Goal: Task Accomplishment & Management: Complete application form

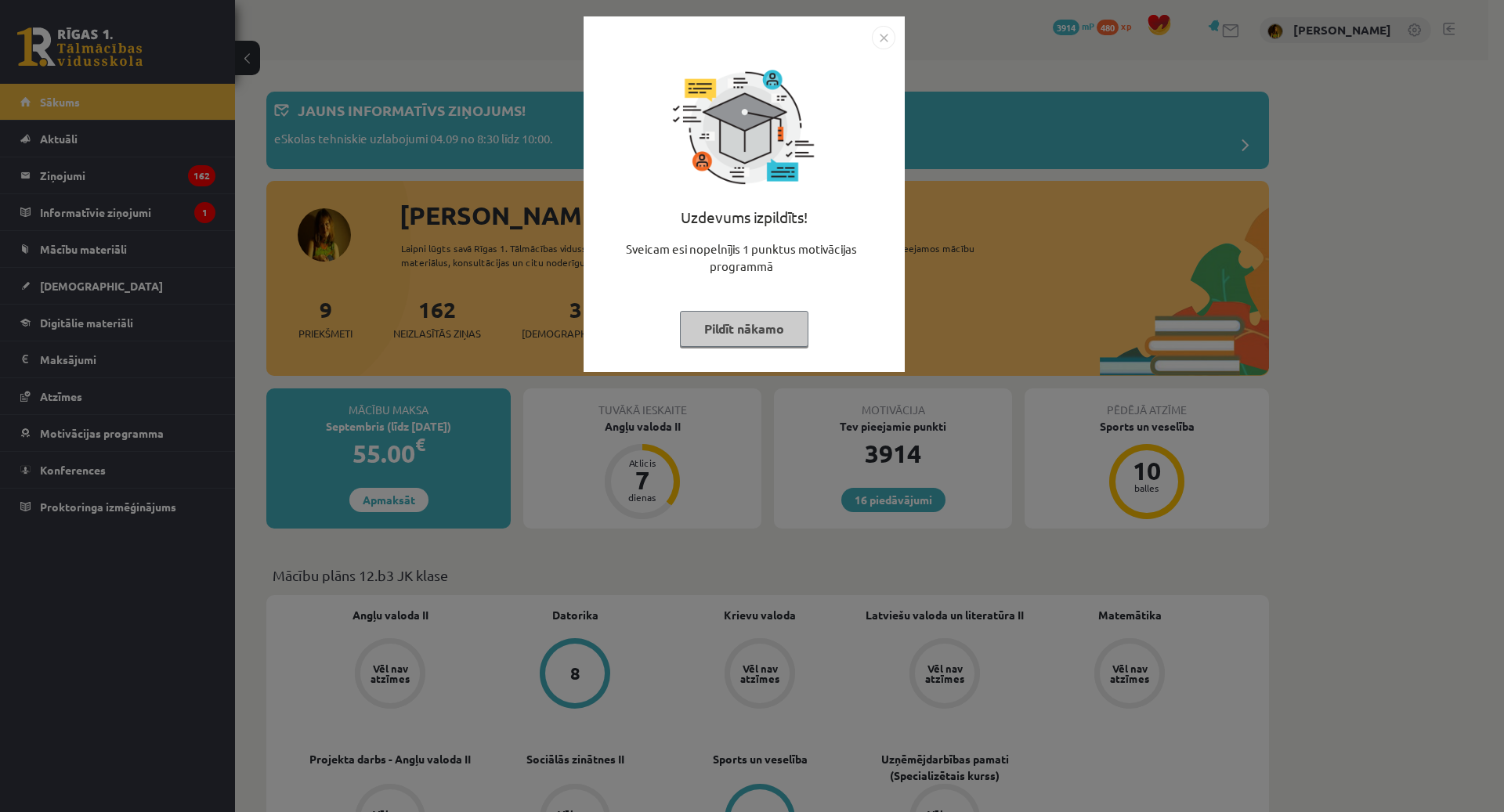
click at [749, 324] on button "Pildīt nākamo" at bounding box center [744, 329] width 128 height 36
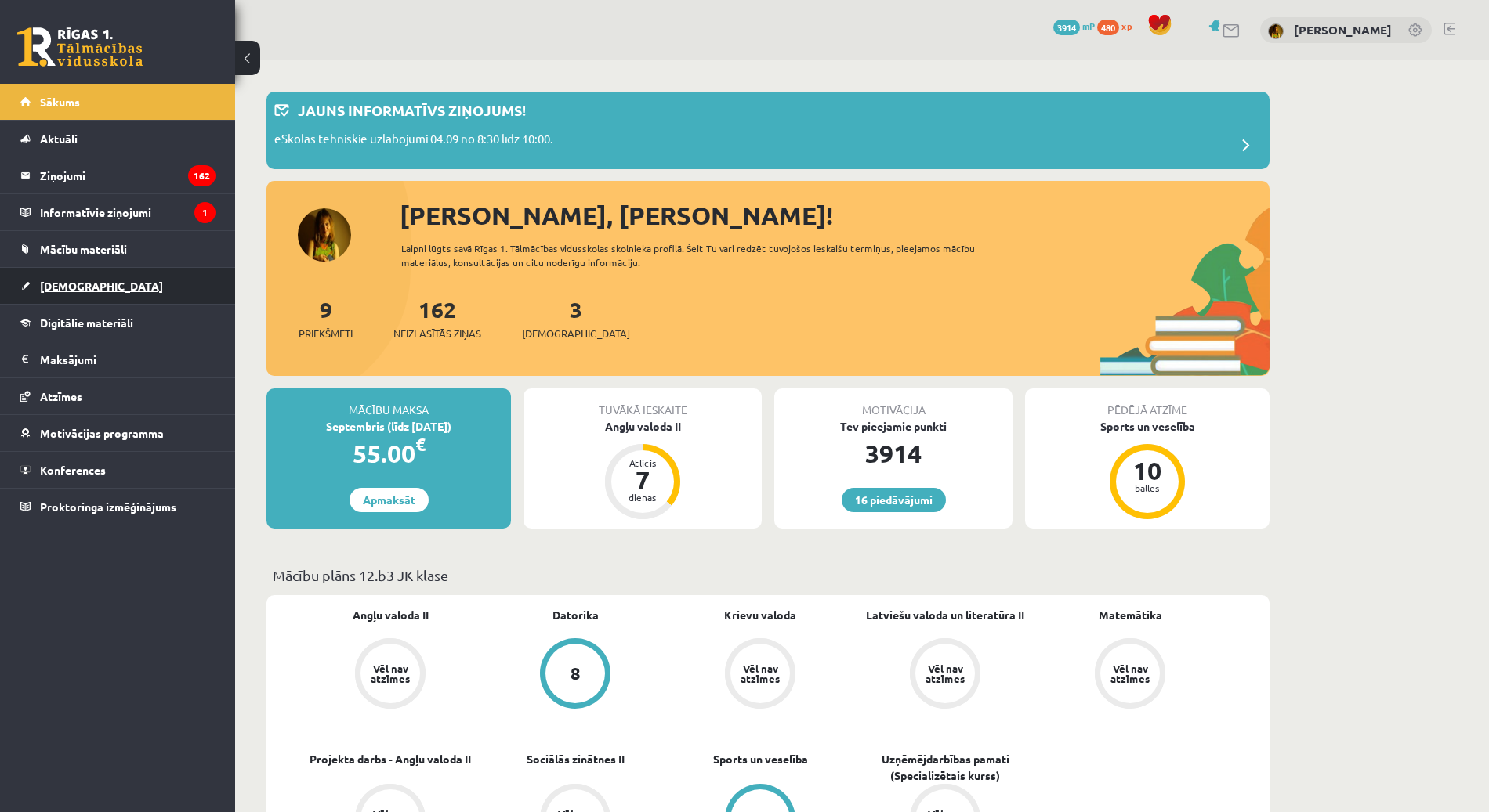
click at [86, 284] on span "[DEMOGRAPHIC_DATA]" at bounding box center [102, 285] width 123 height 14
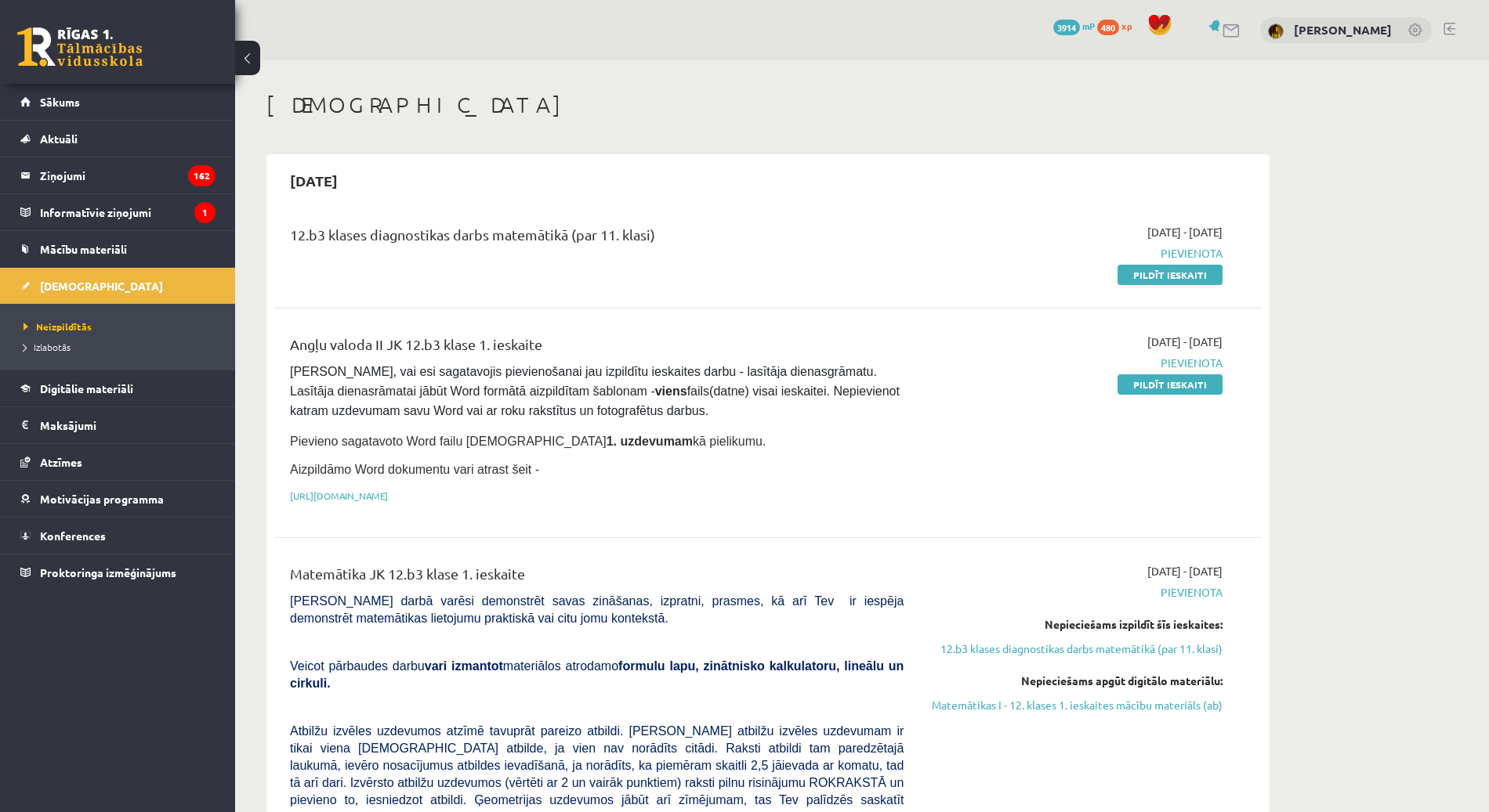
click at [728, 238] on div "12.b3 klases diagnostikas darbs matemātikā (par 11. klasi)" at bounding box center [596, 239] width 614 height 29
click at [1161, 274] on link "Pildīt ieskaiti" at bounding box center [1170, 274] width 105 height 20
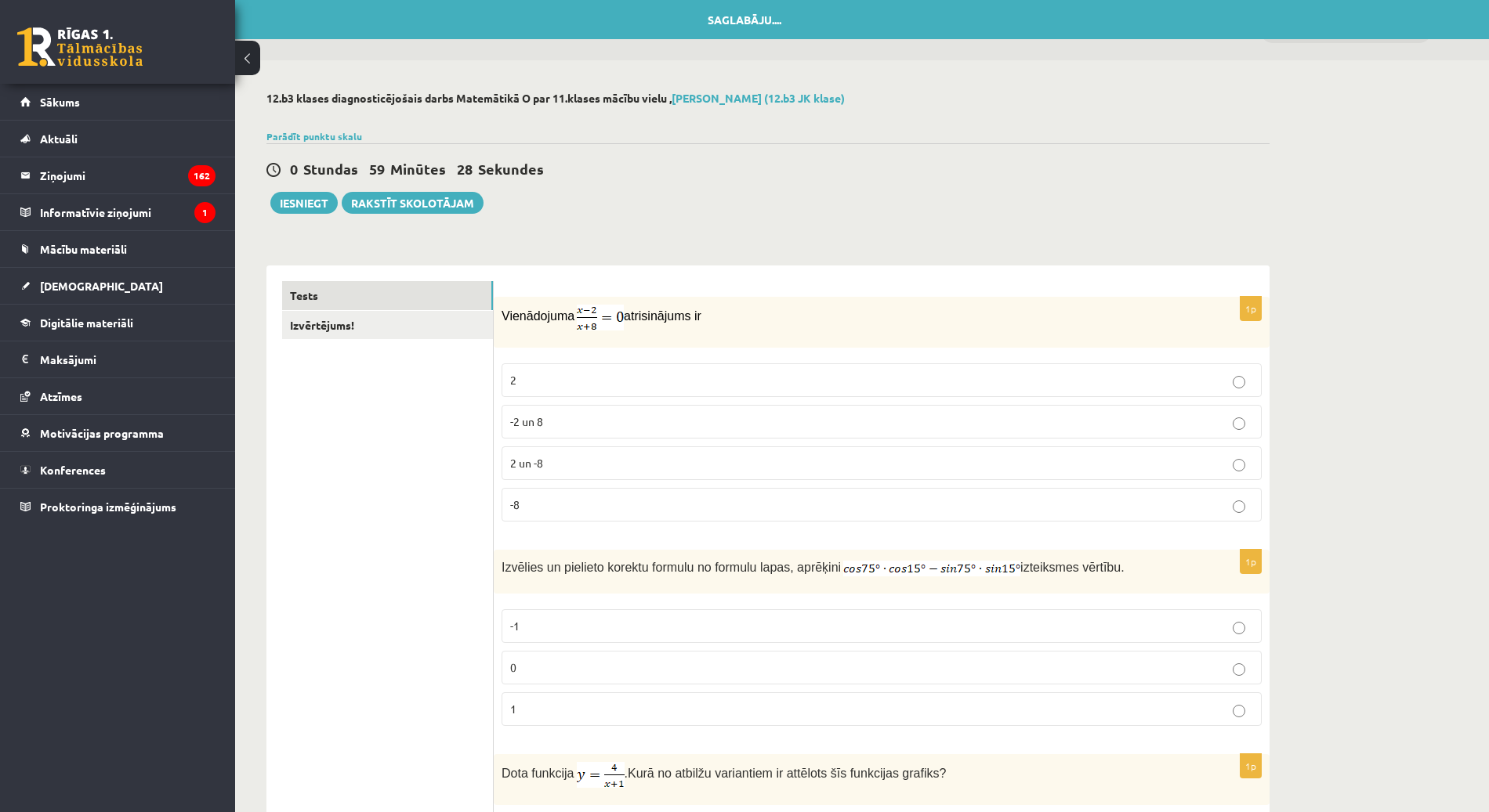
click at [655, 373] on p "2" at bounding box center [881, 380] width 743 height 16
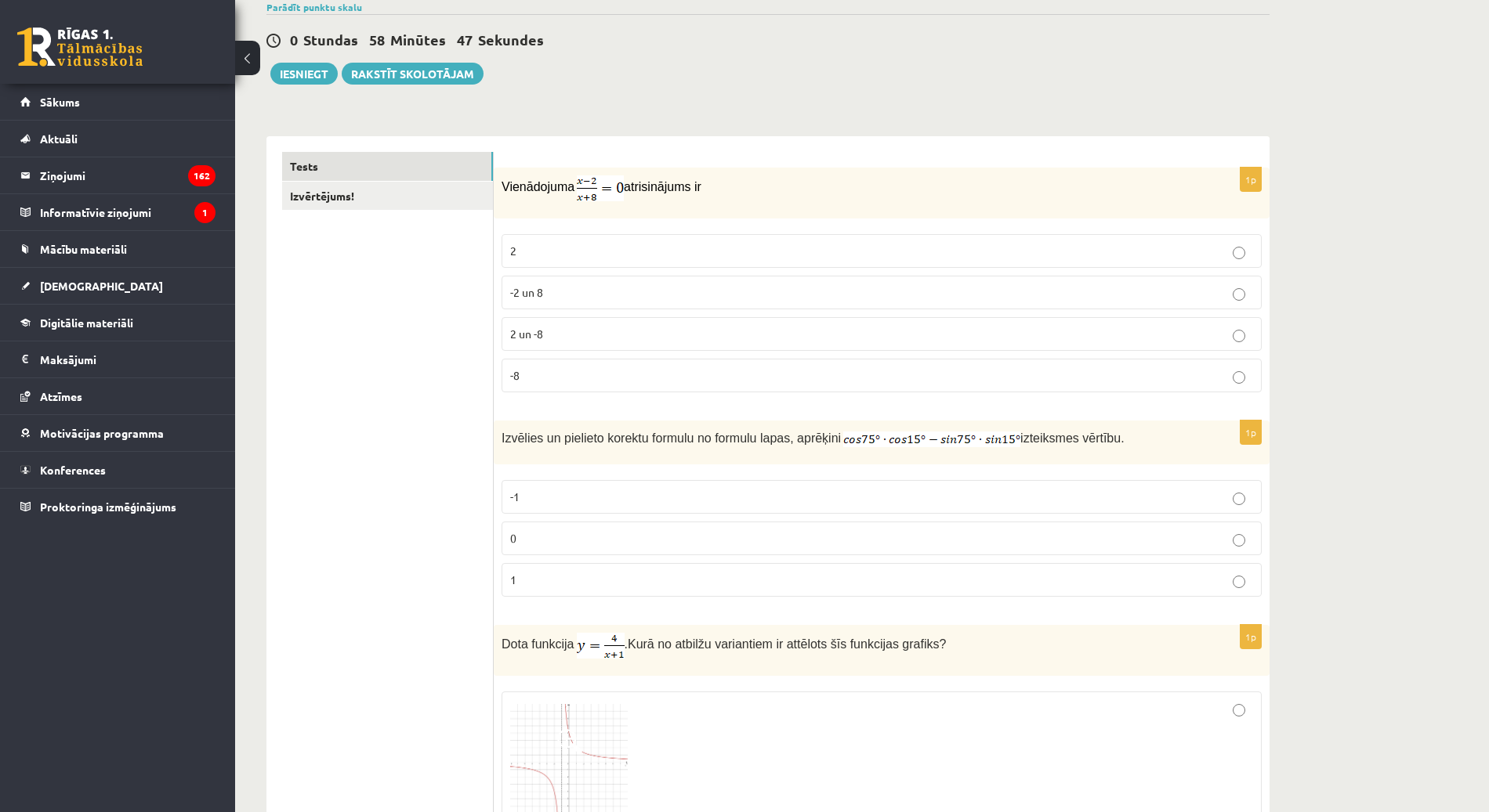
scroll to position [135, 0]
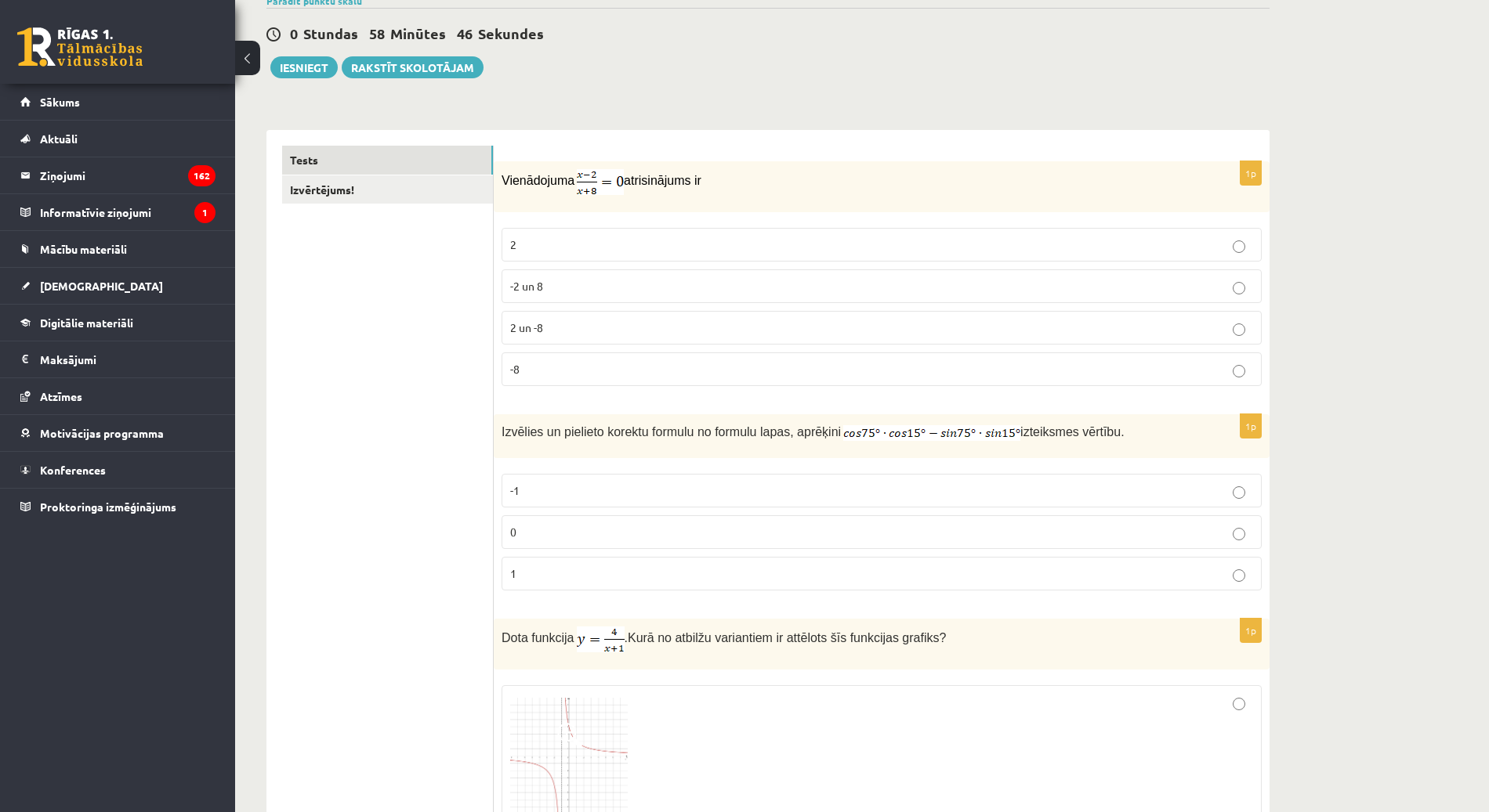
click at [532, 524] on p "0" at bounding box center [881, 532] width 743 height 16
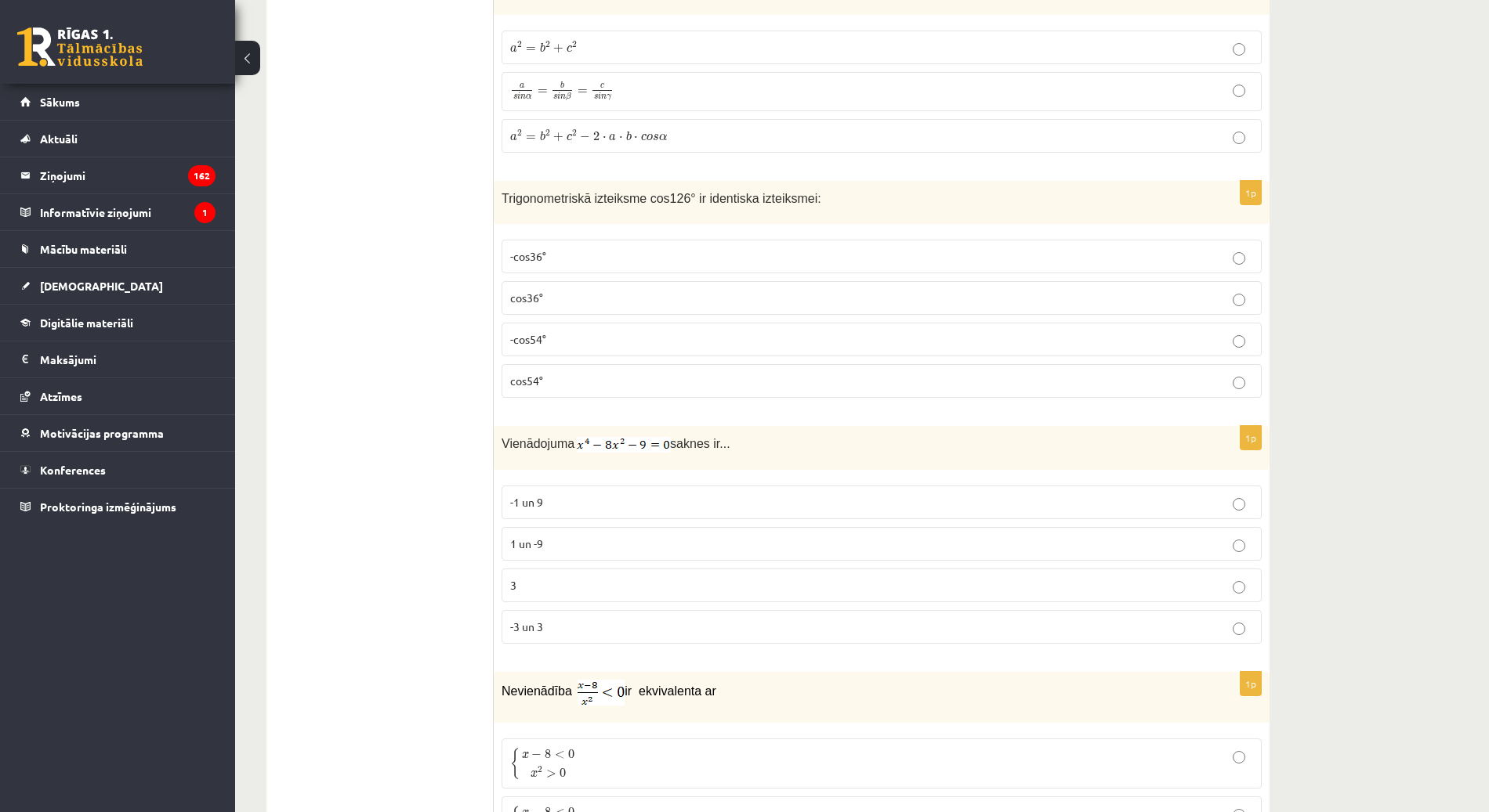
scroll to position [1982, 0]
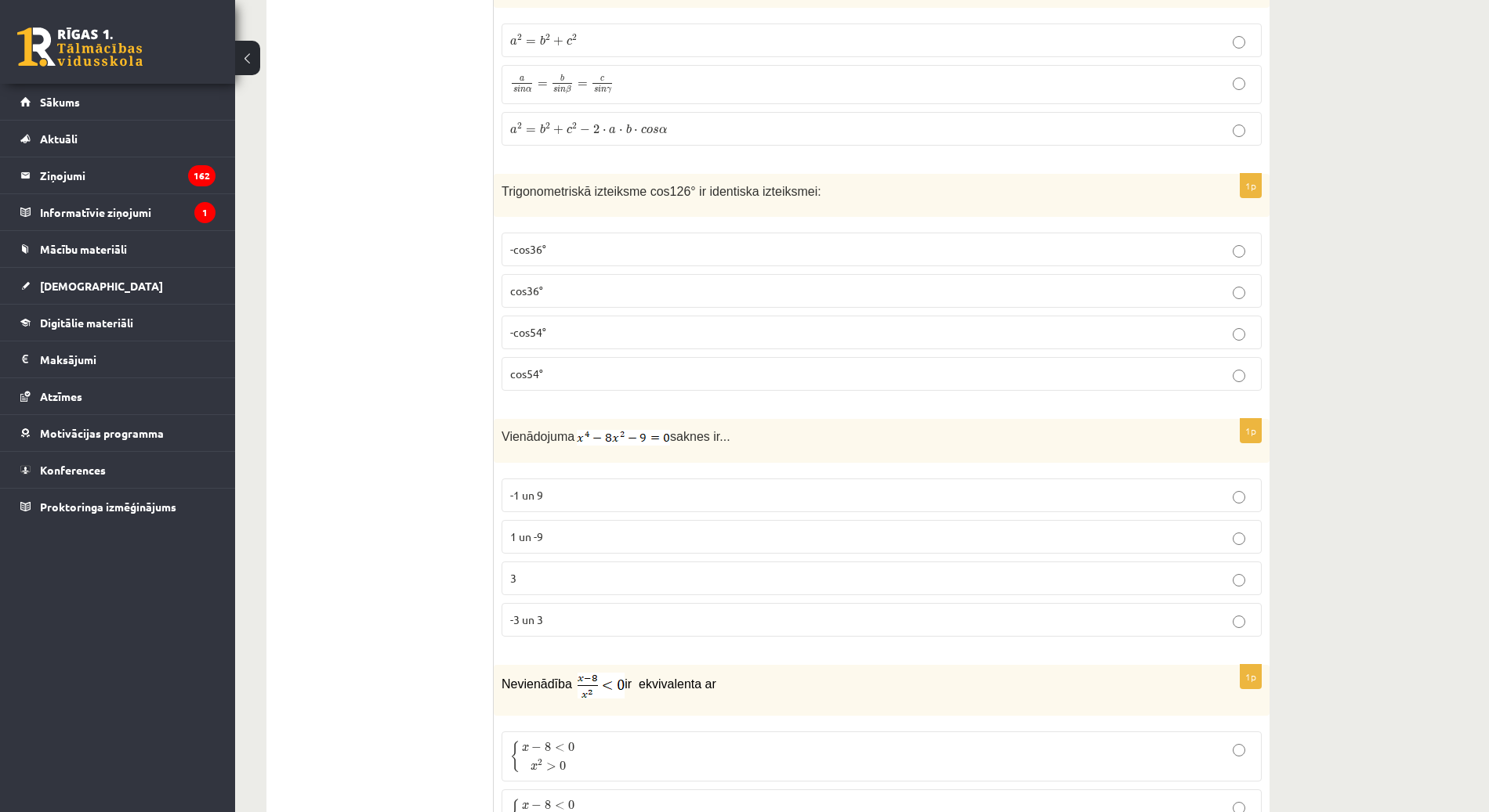
click at [686, 324] on p "-cos54°" at bounding box center [881, 332] width 743 height 16
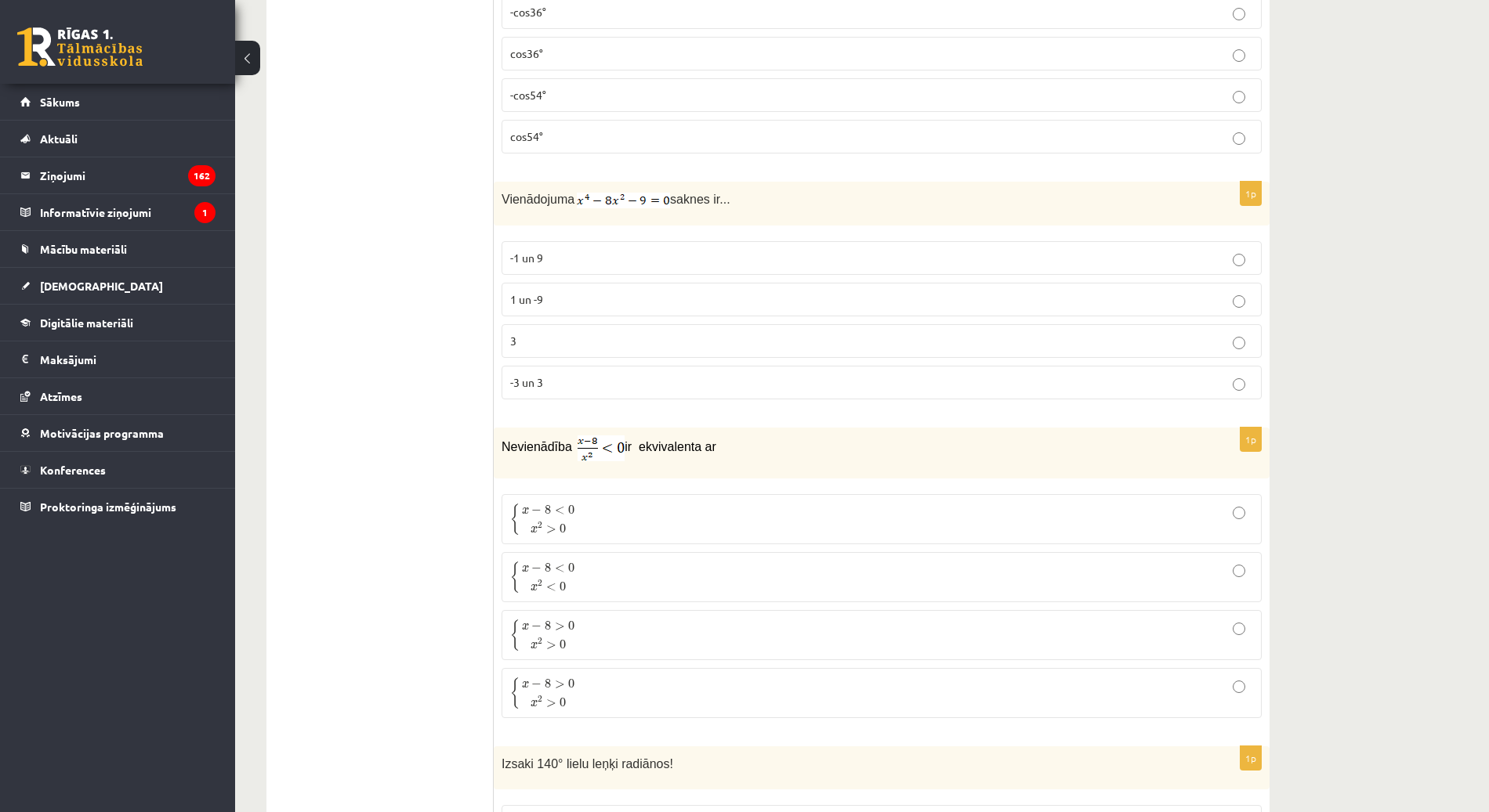
scroll to position [2228, 0]
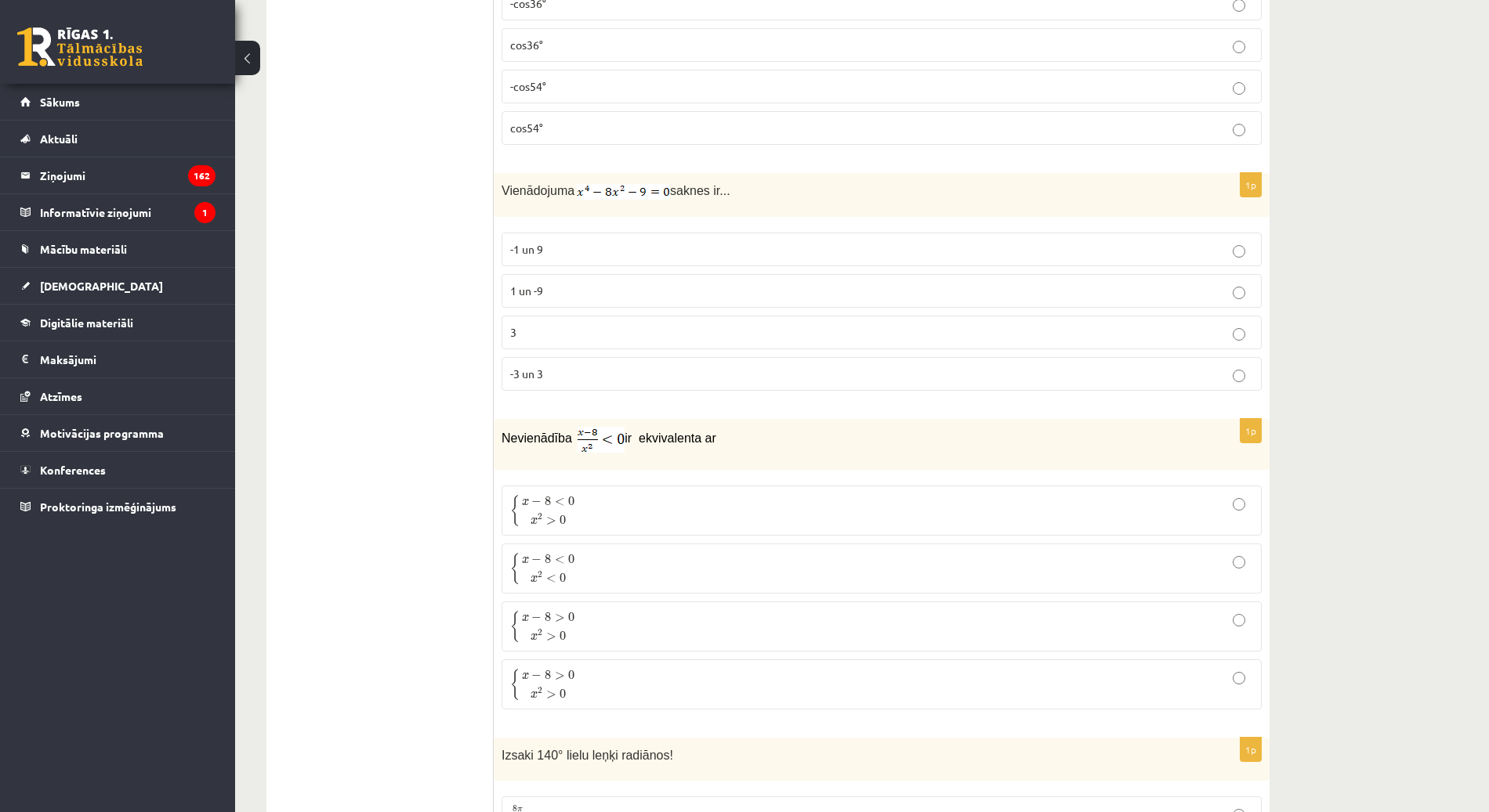
click at [525, 367] on span "-3 un 3" at bounding box center [526, 373] width 33 height 14
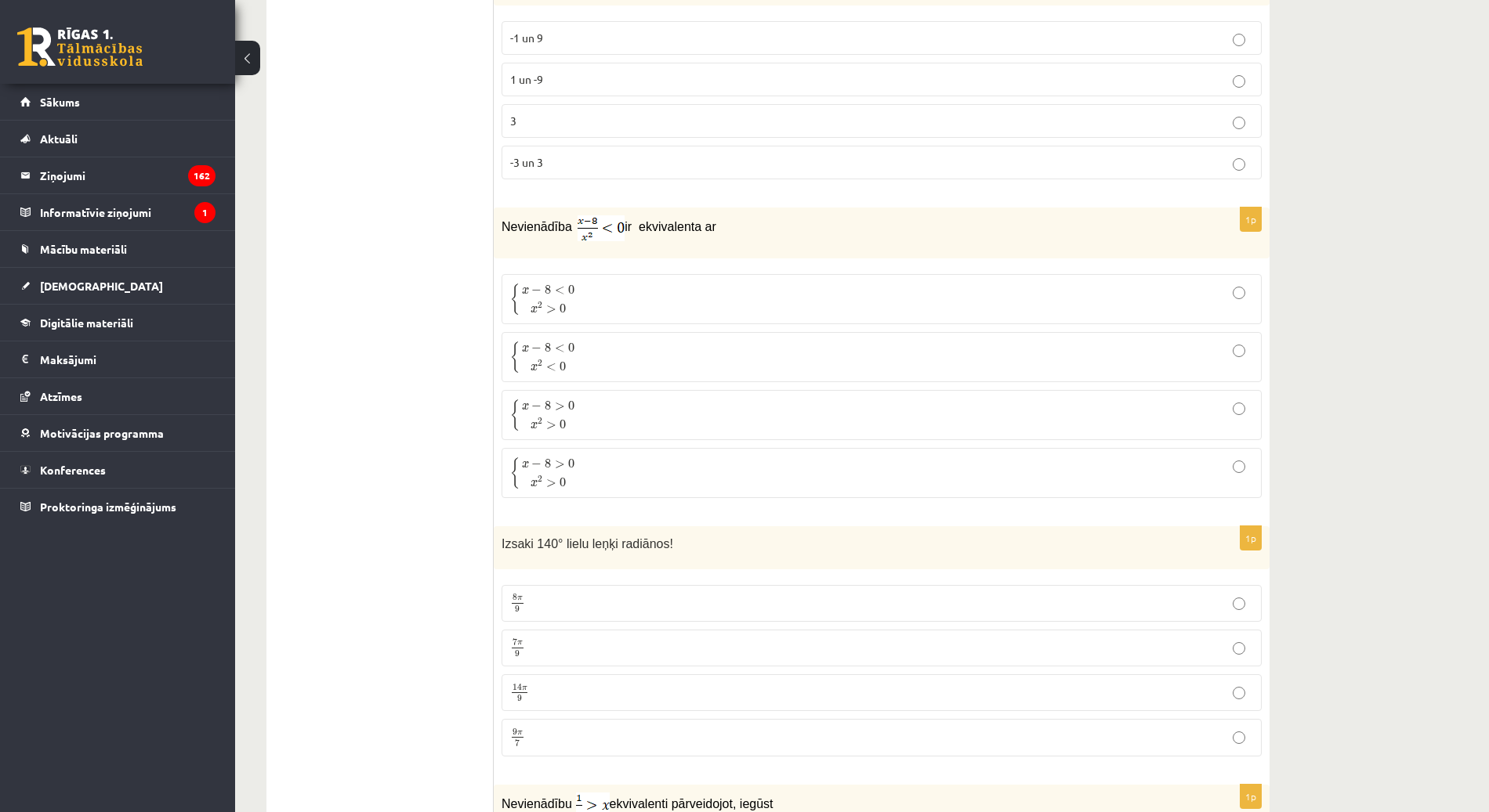
click at [726, 283] on p "{ x − 8 < 0 x 2 > 0 { x − 8 < 0 x 2 > 0" at bounding box center [881, 299] width 743 height 33
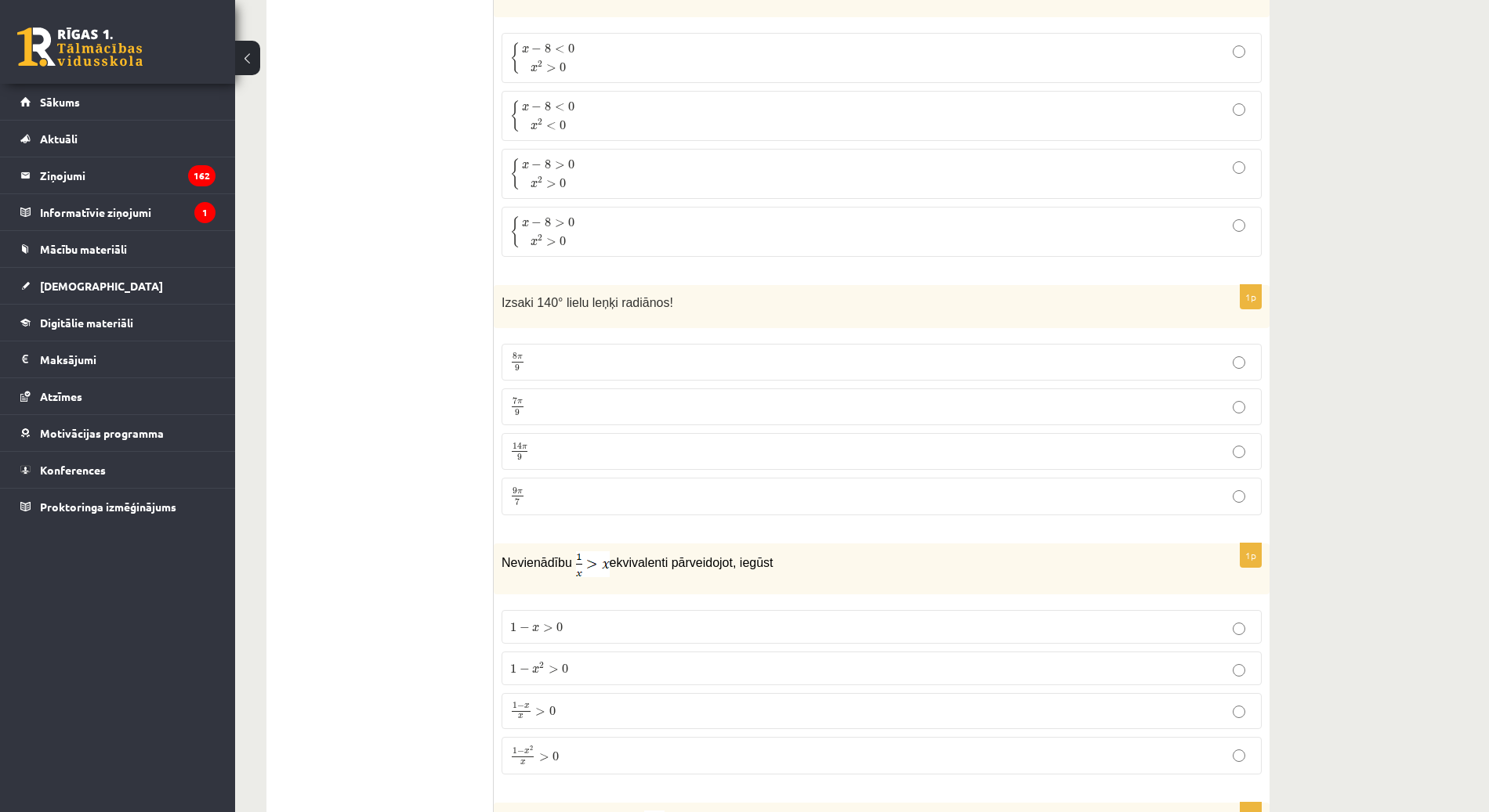
scroll to position [2683, 0]
click at [539, 395] on p "7 π 9 7 π 9" at bounding box center [881, 405] width 743 height 19
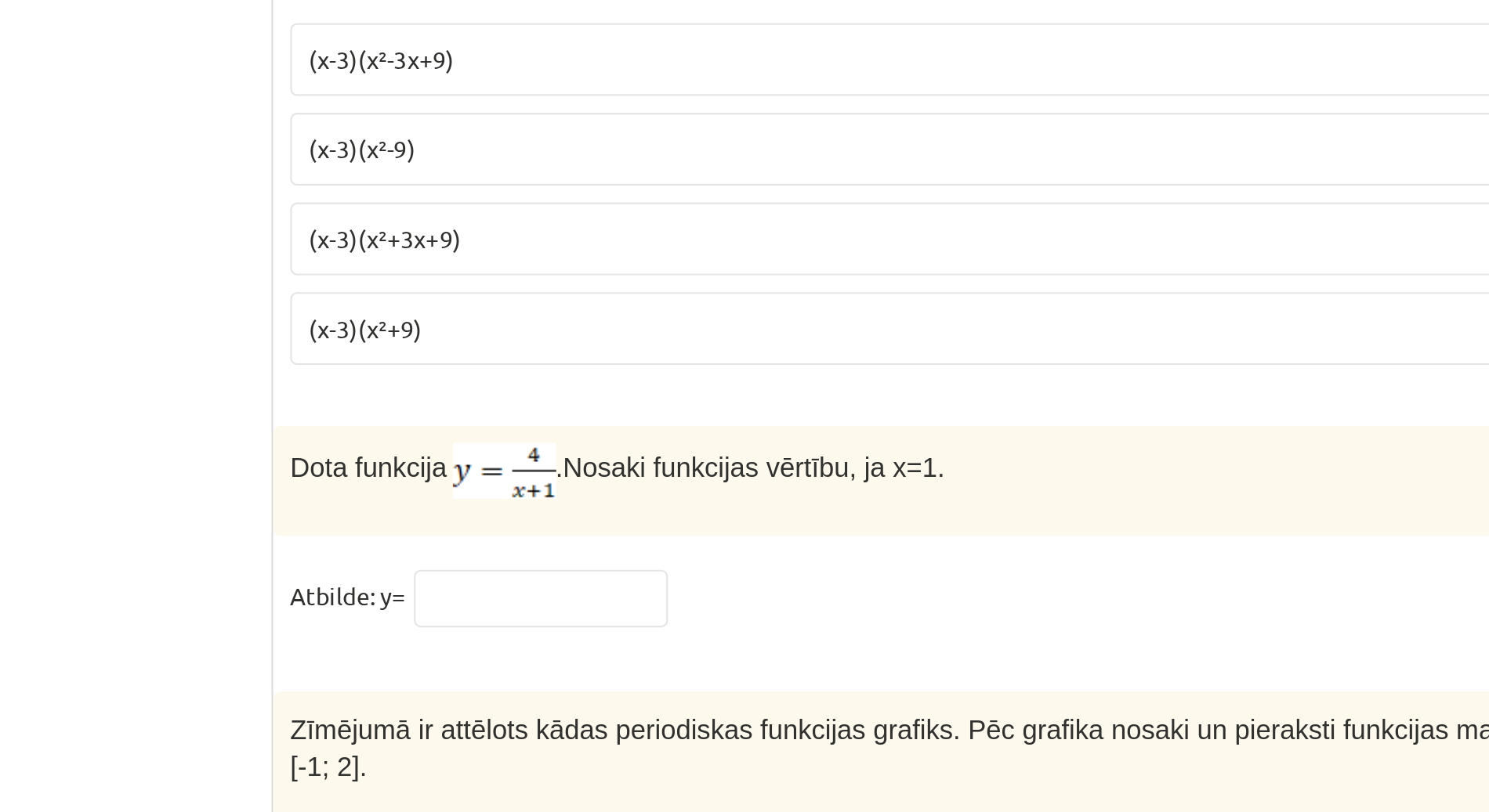
scroll to position [7370, 0]
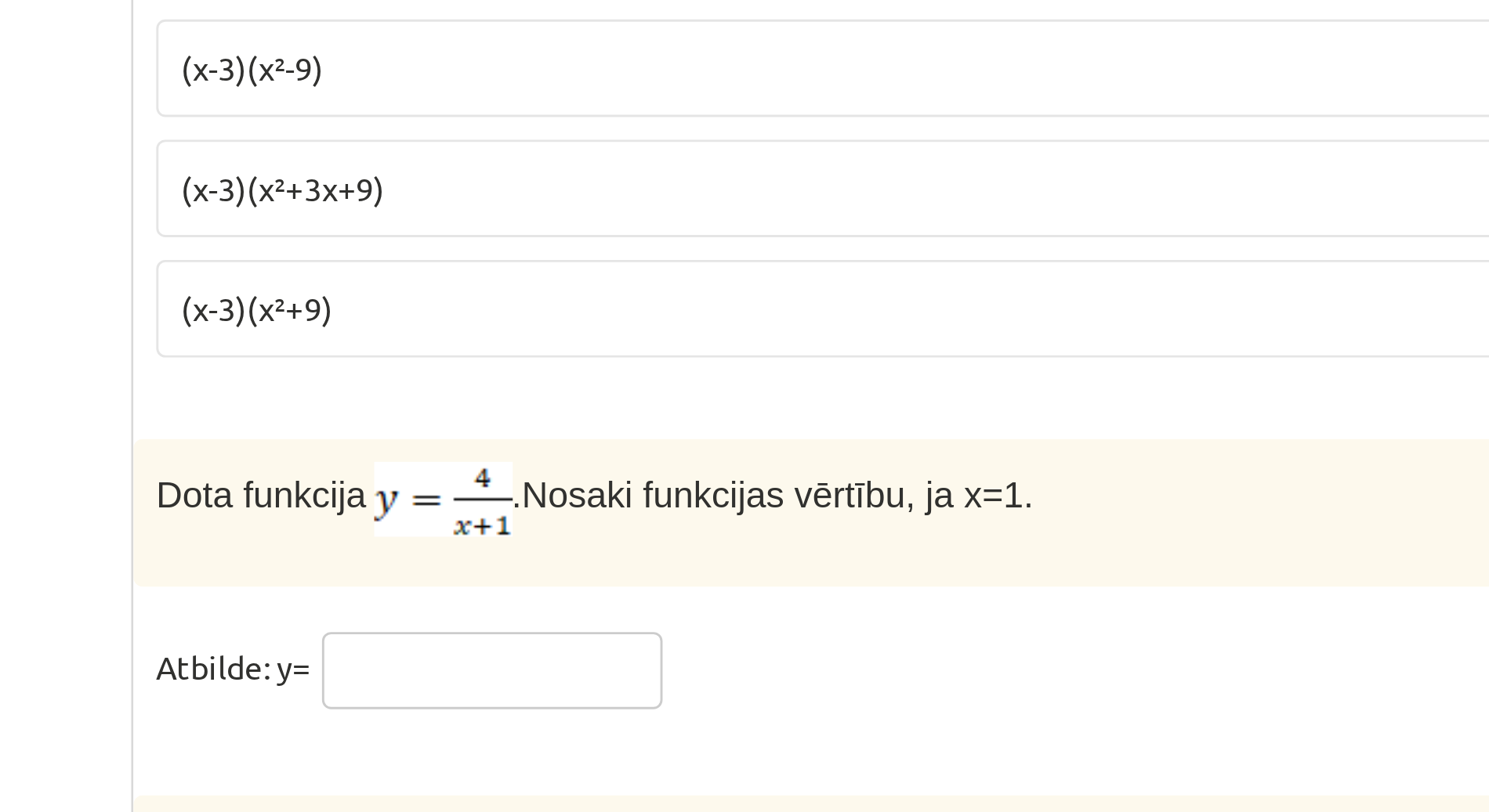
click at [668, 472] on input "text" at bounding box center [618, 485] width 118 height 27
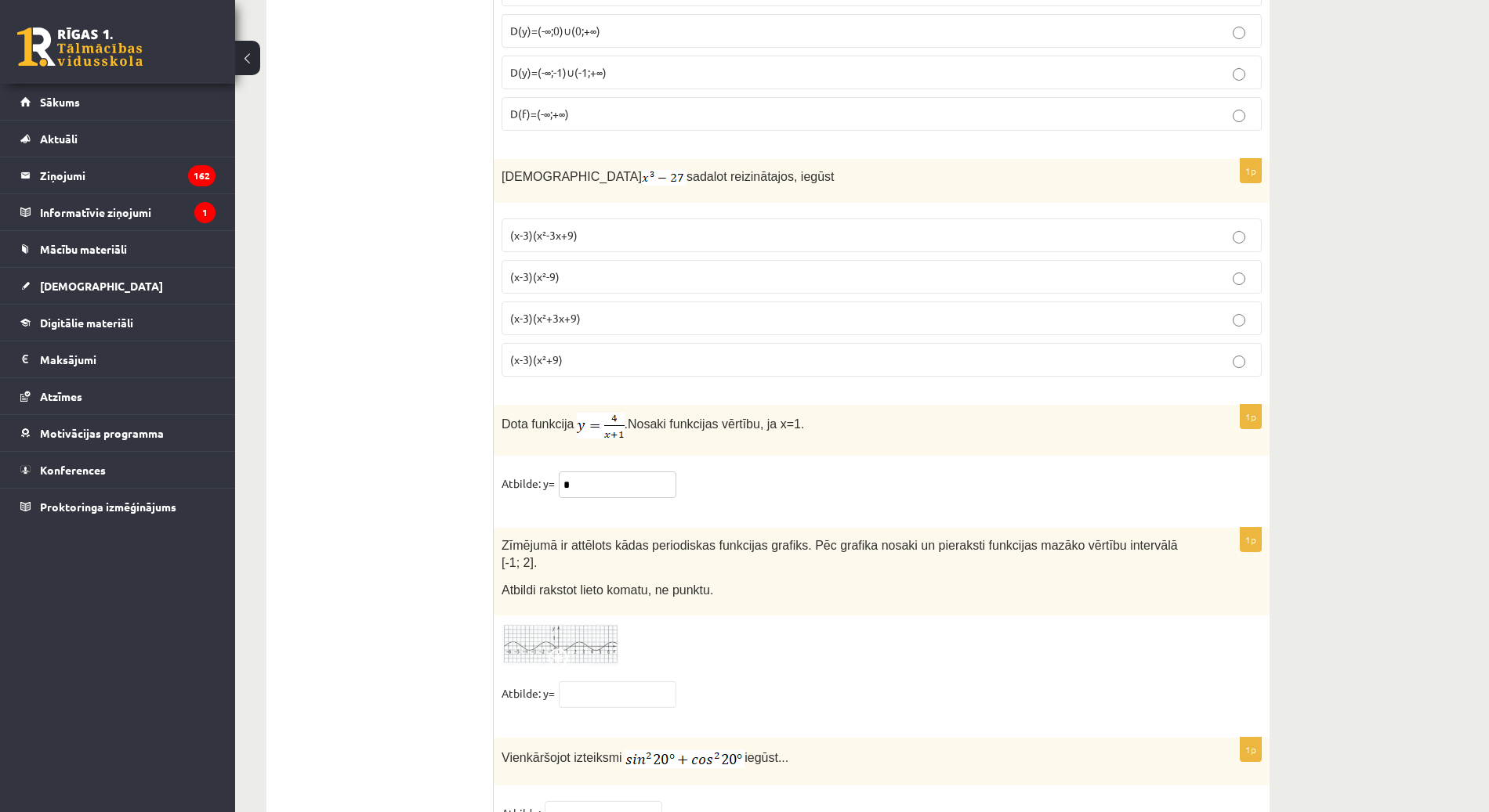
type input "*"
click at [786, 528] on div "Zīmējumā ir attēlots kādas periodiskas funkcijas grafiks. Pēc grafika nosaki un…" at bounding box center [882, 572] width 776 height 88
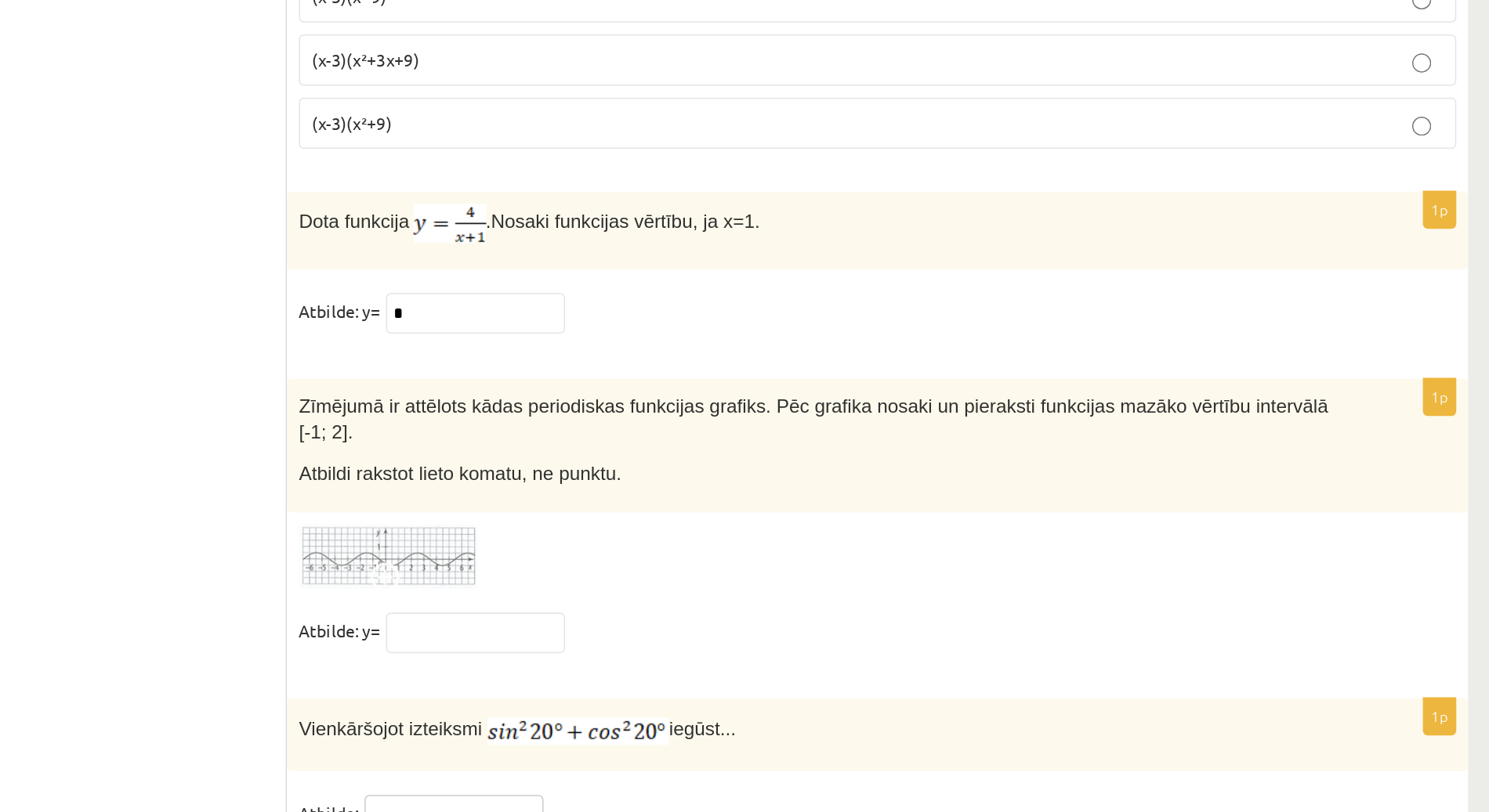
click at [637, 802] on input "text" at bounding box center [603, 814] width 118 height 27
type input "*"
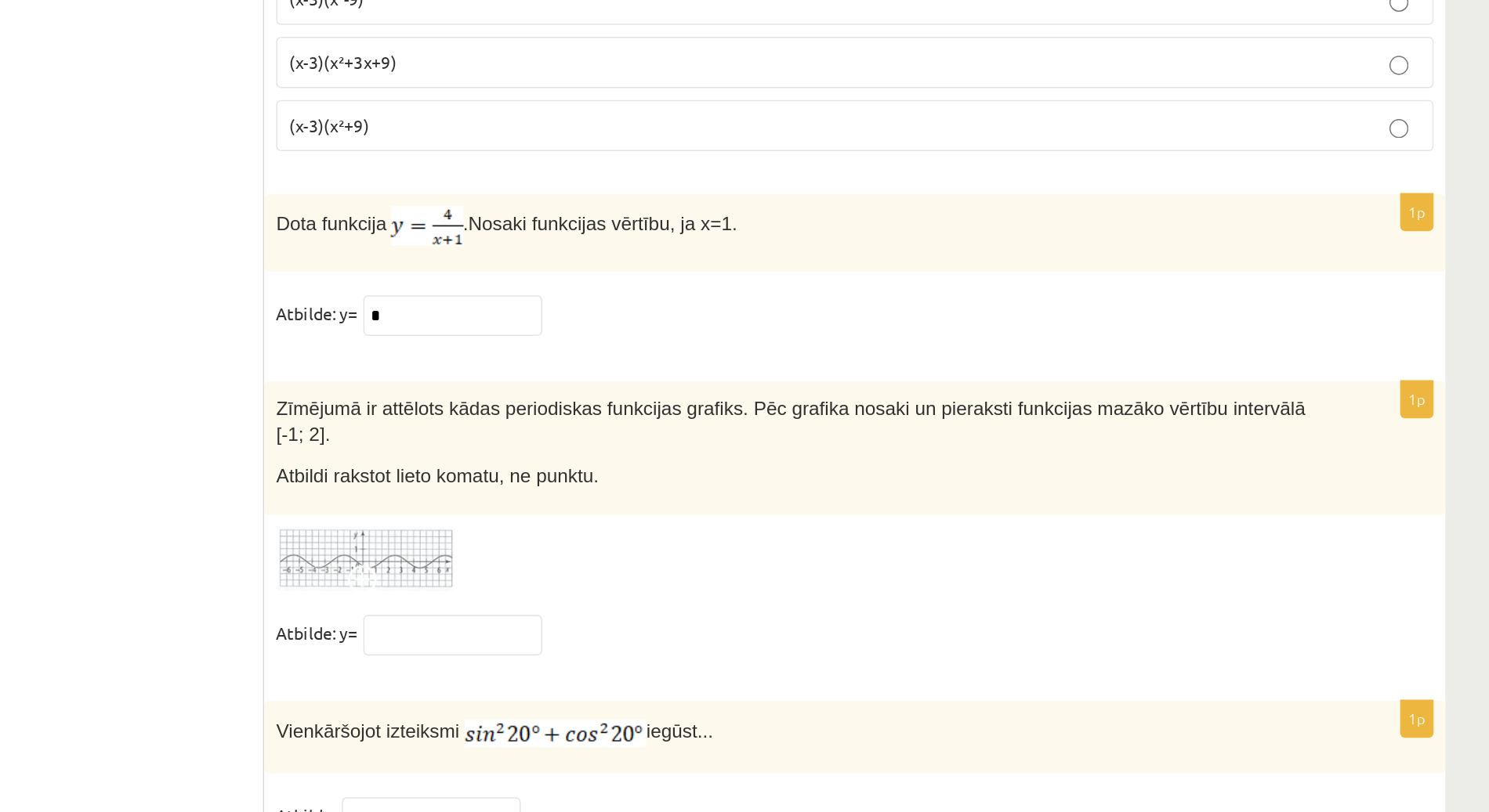
scroll to position [7314, 0]
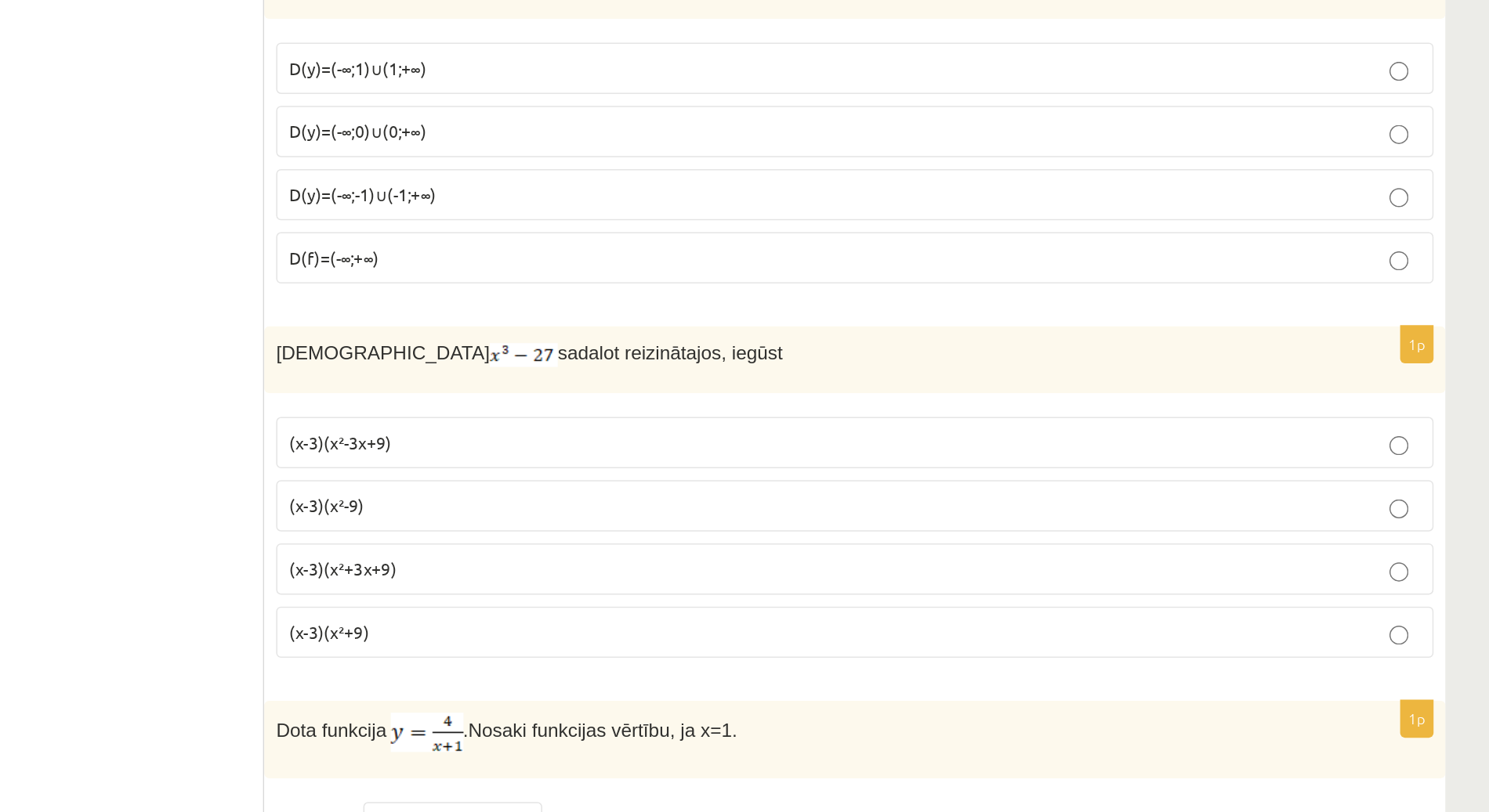
click at [1232, 366] on p "(x-3)(x²+3x+9)" at bounding box center [881, 374] width 743 height 16
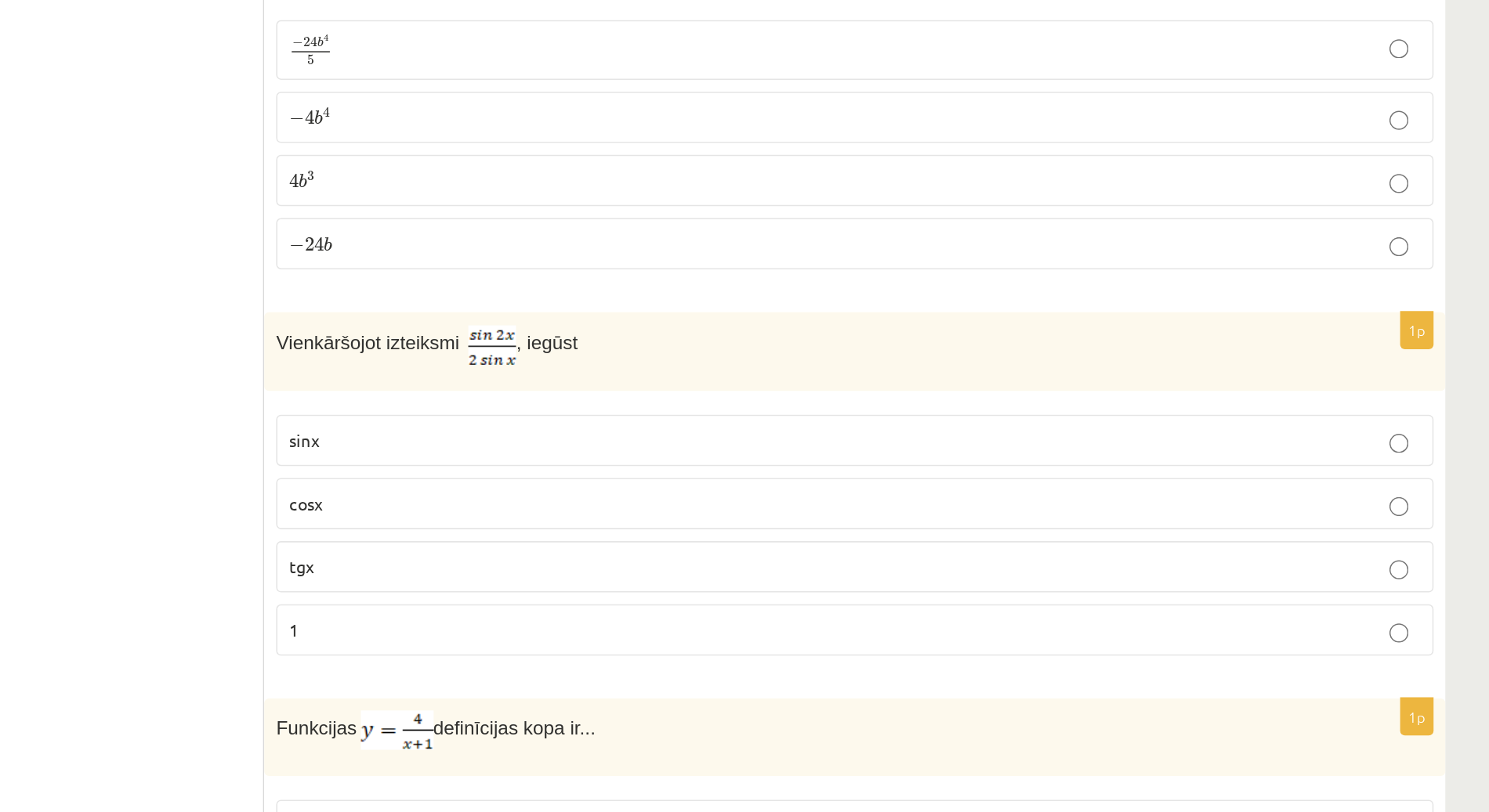
scroll to position [6816, 0]
click at [583, 323] on p "cosx" at bounding box center [881, 331] width 743 height 16
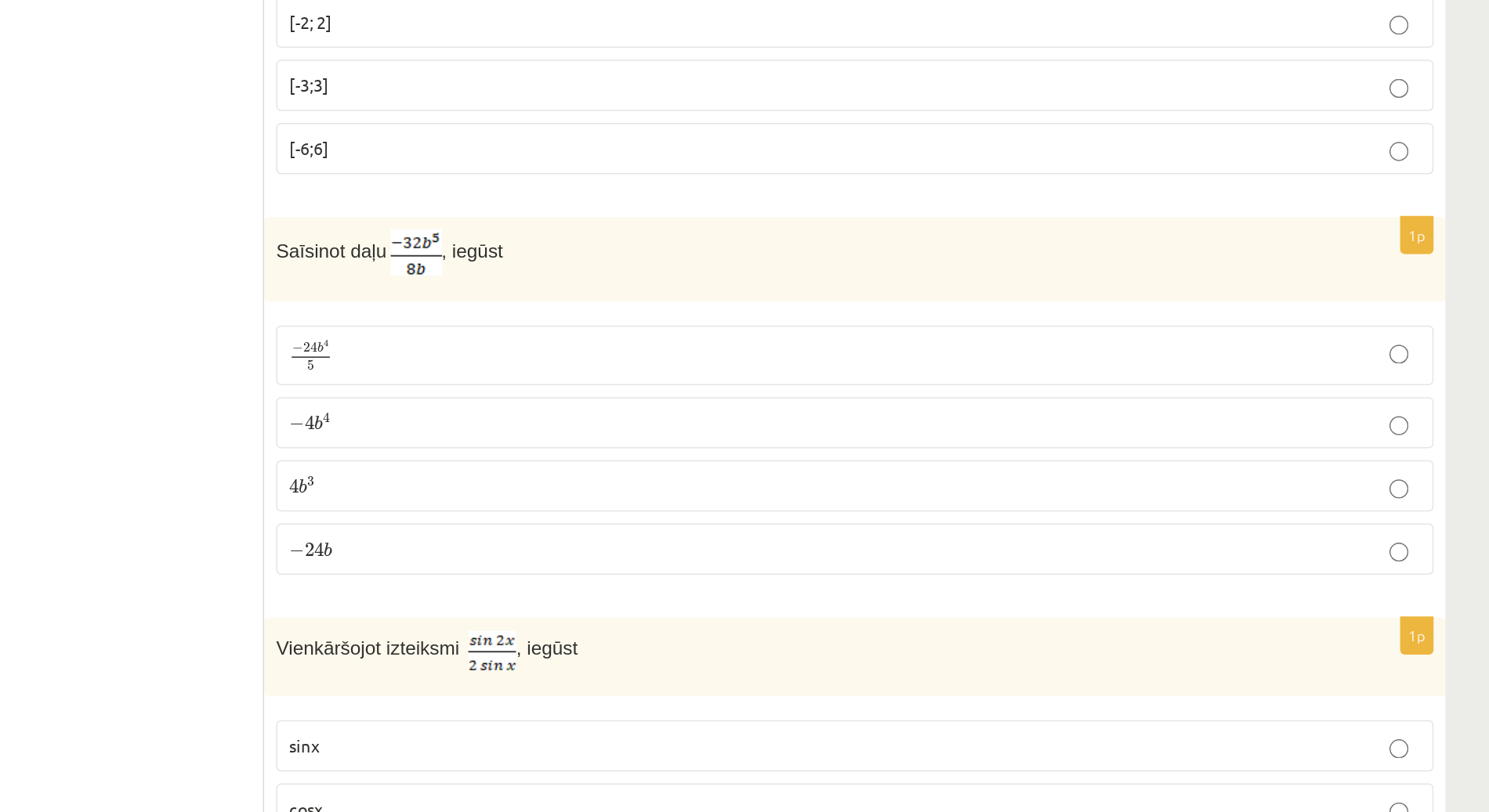
scroll to position [6602, 0]
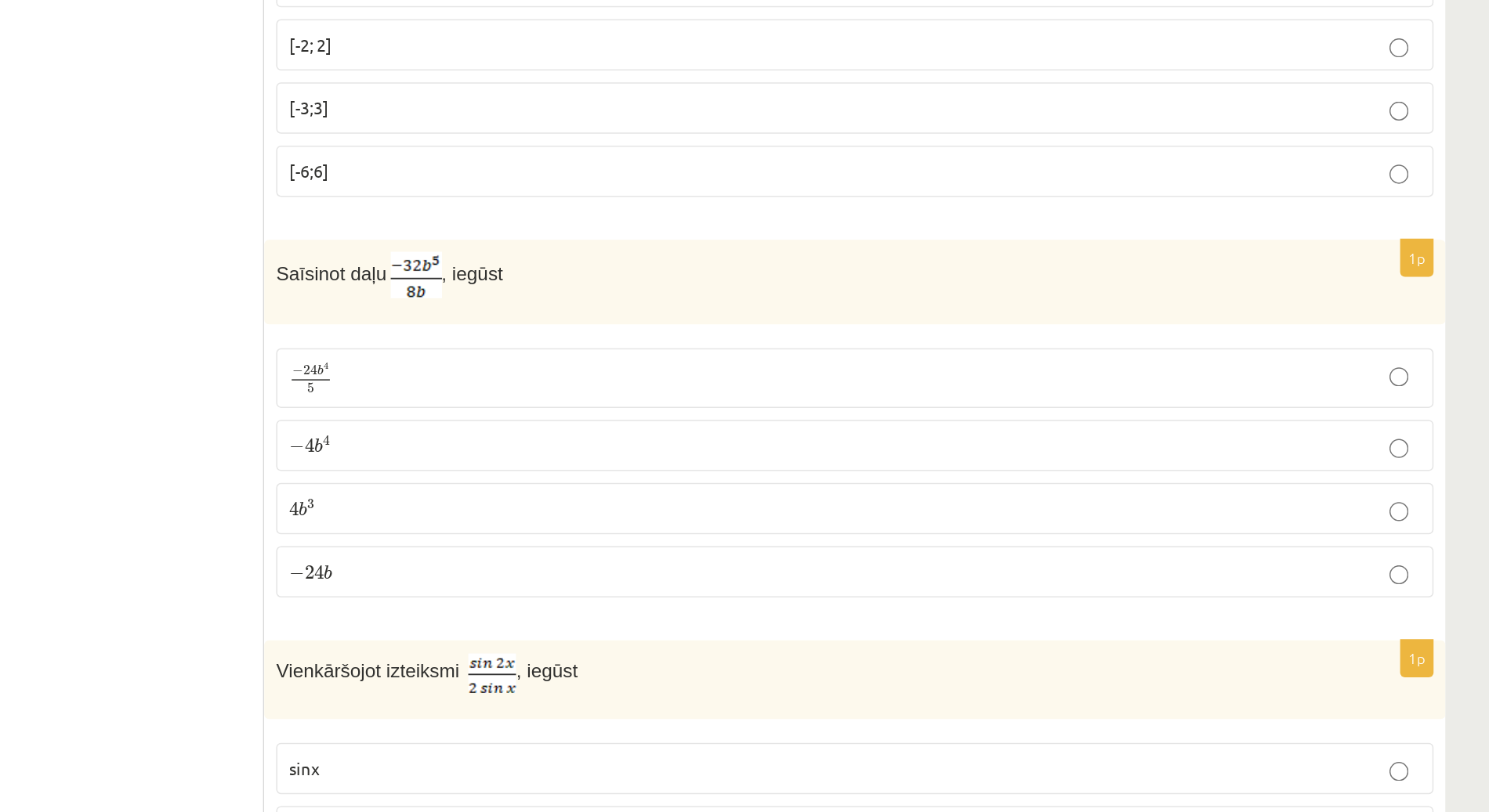
click at [562, 285] on p "− 4 b 4 − 4 b 4" at bounding box center [881, 293] width 743 height 16
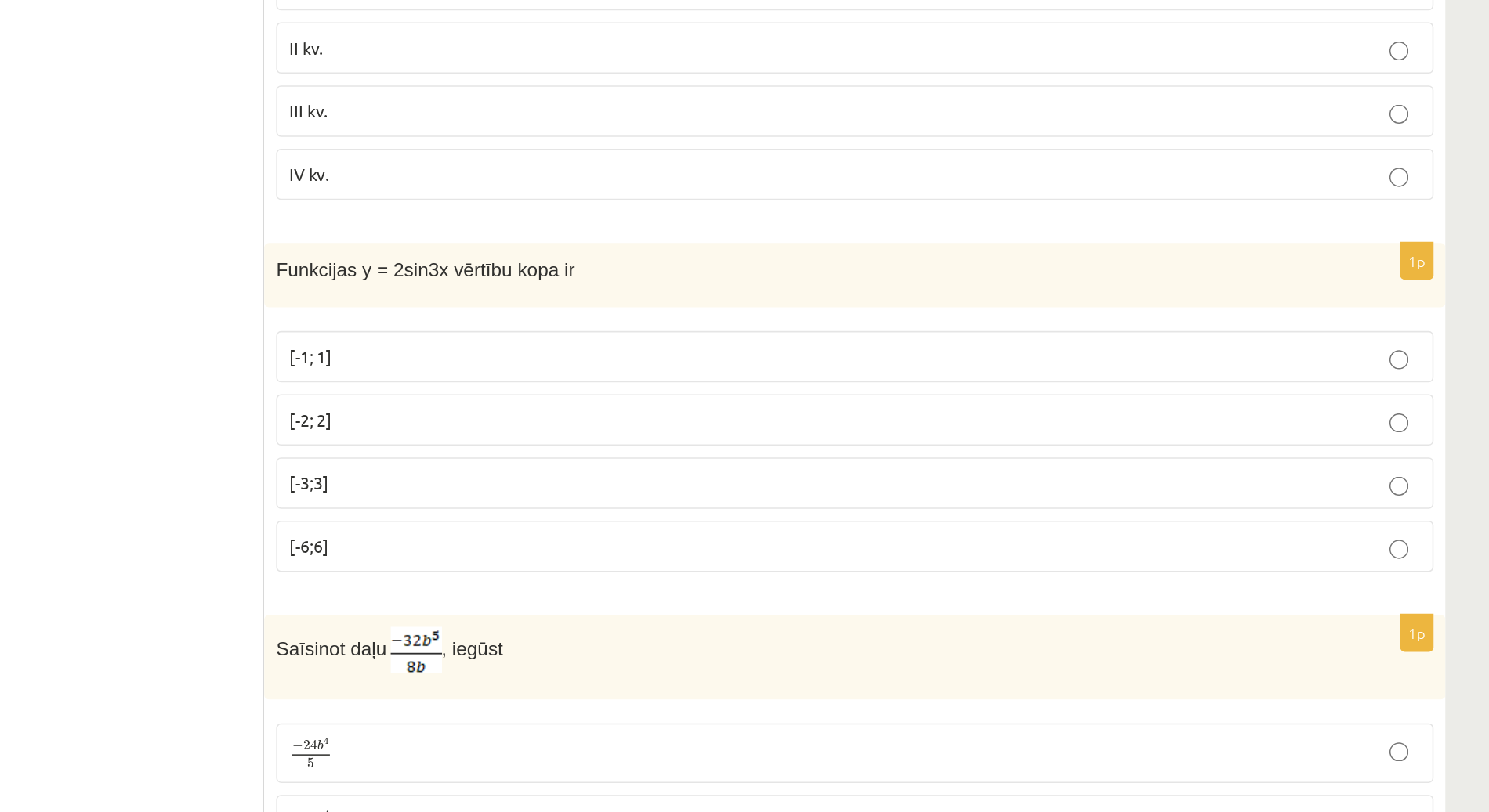
scroll to position [6327, 0]
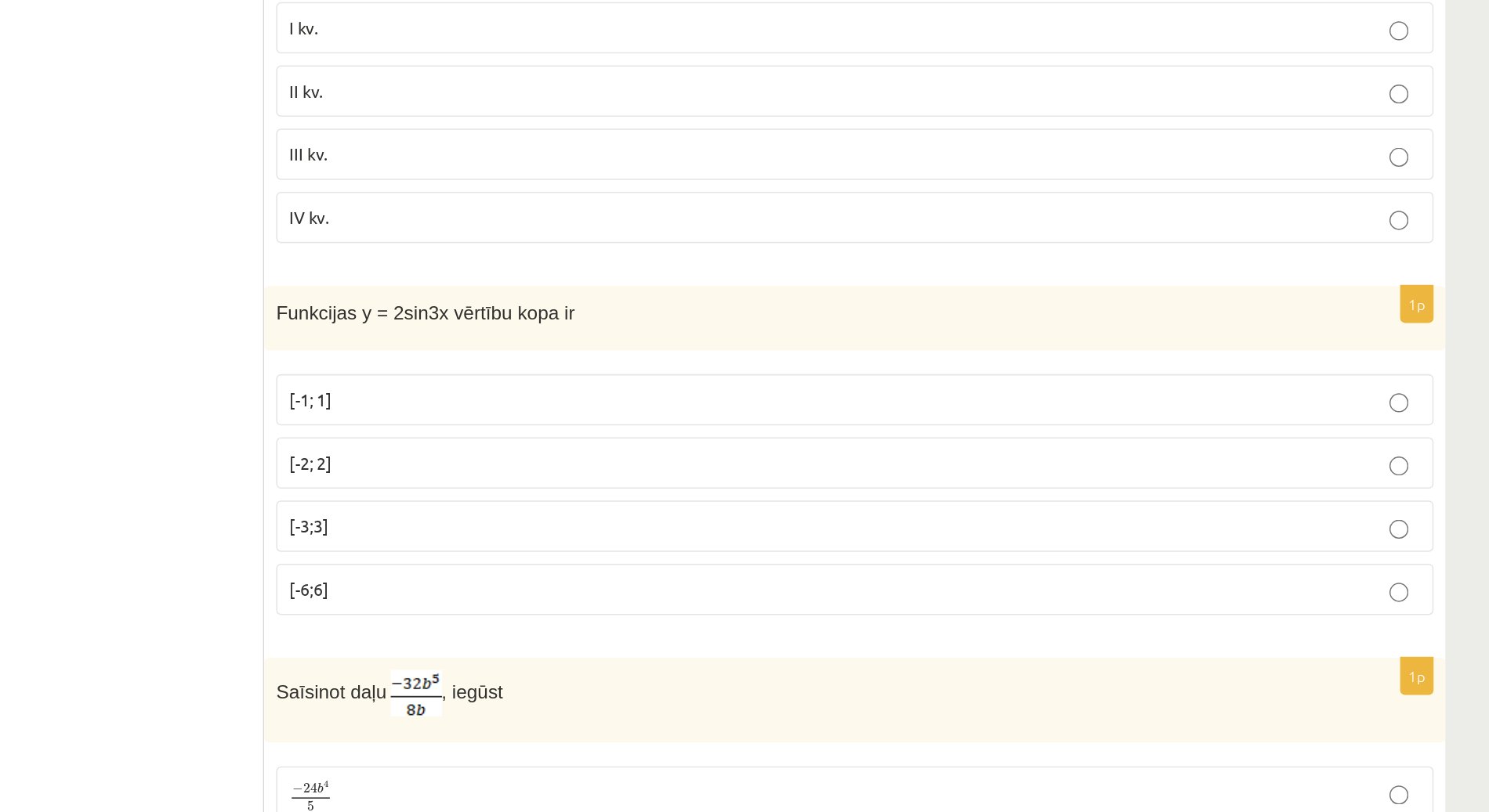
click at [569, 296] on p "[-2; 2]" at bounding box center [881, 304] width 743 height 16
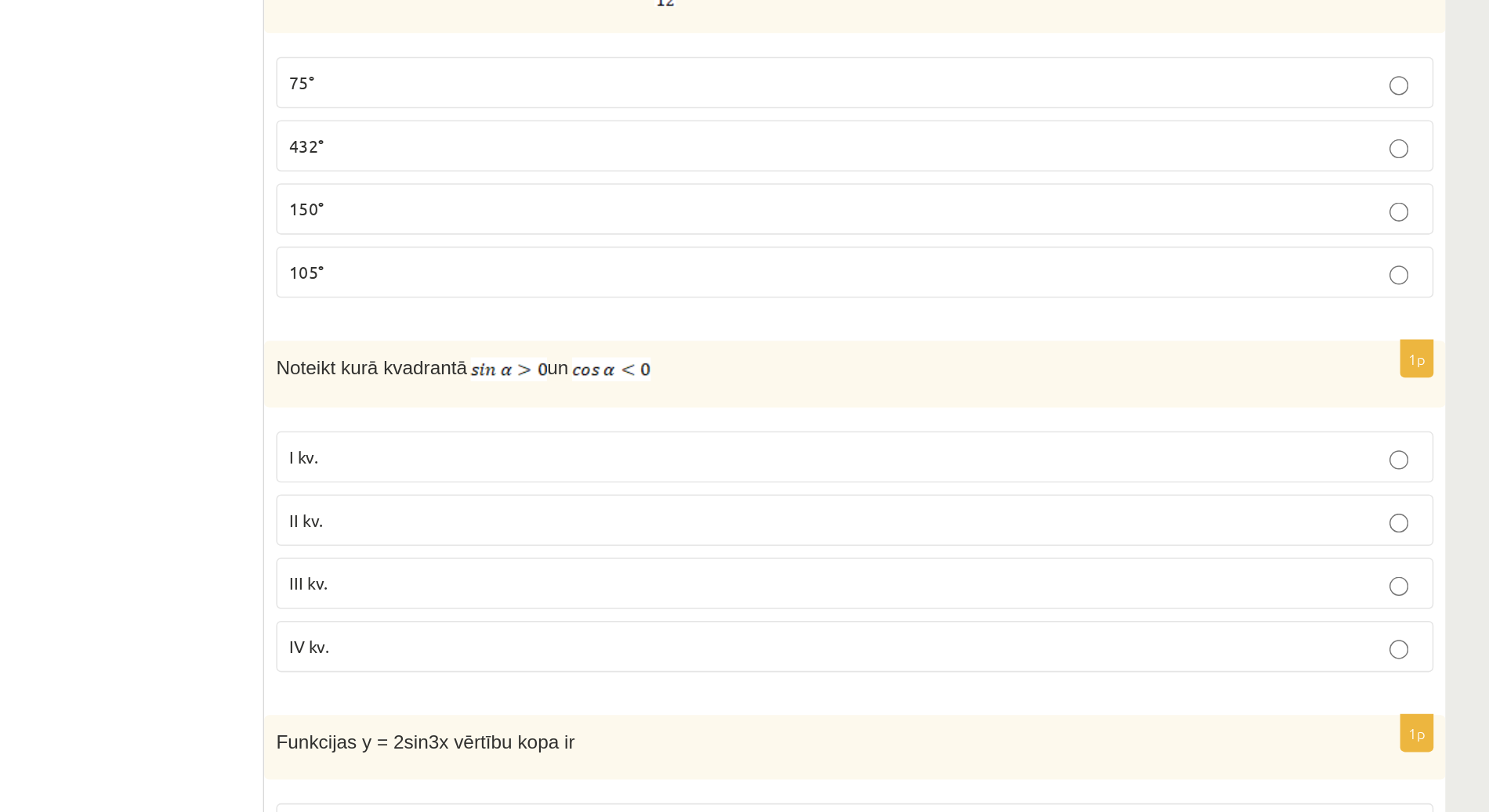
scroll to position [6043, 0]
click at [537, 327] on label "II kv." at bounding box center [882, 344] width 760 height 34
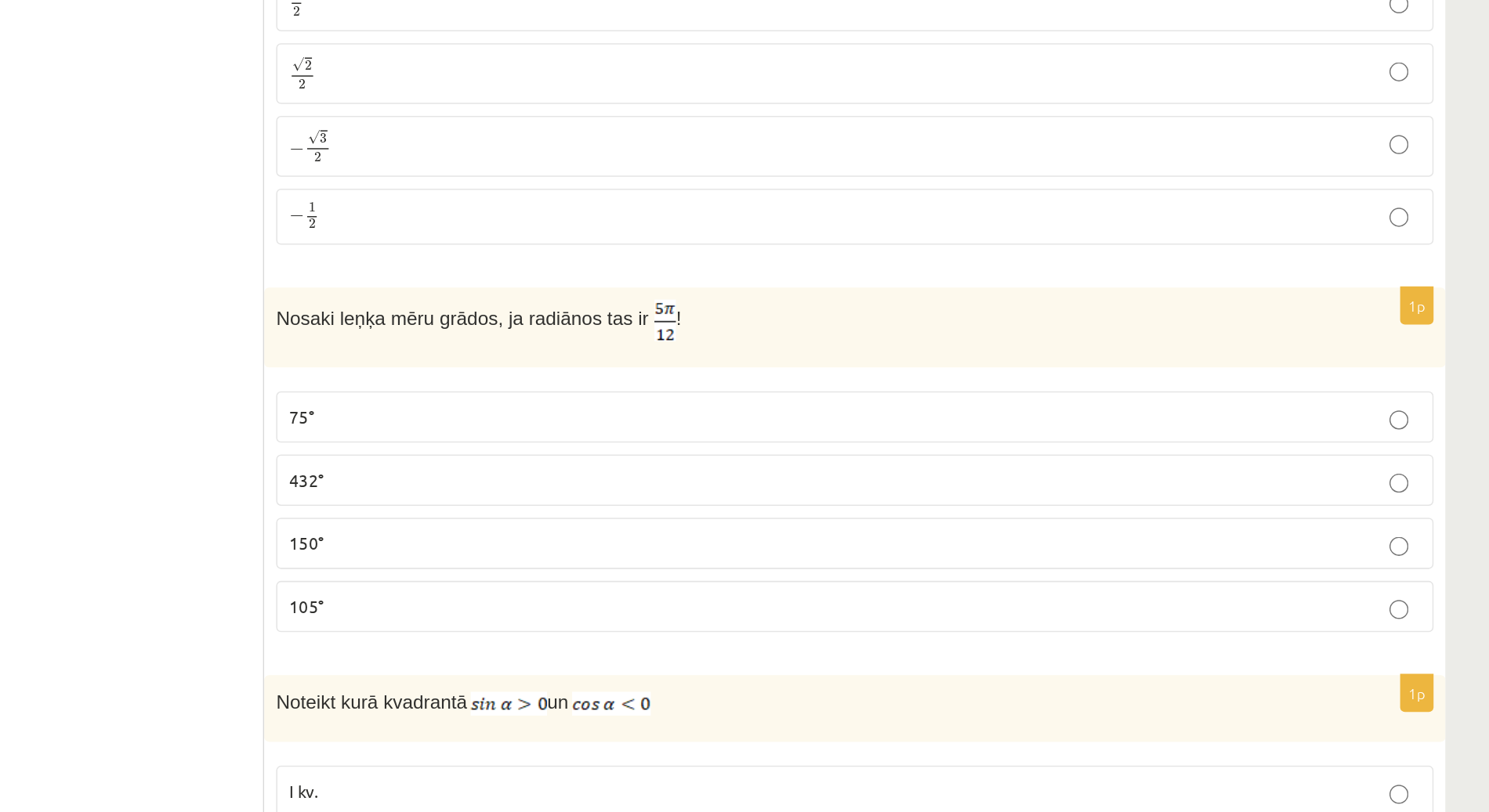
scroll to position [5825, 0]
click at [515, 257] on label "75°" at bounding box center [882, 274] width 760 height 34
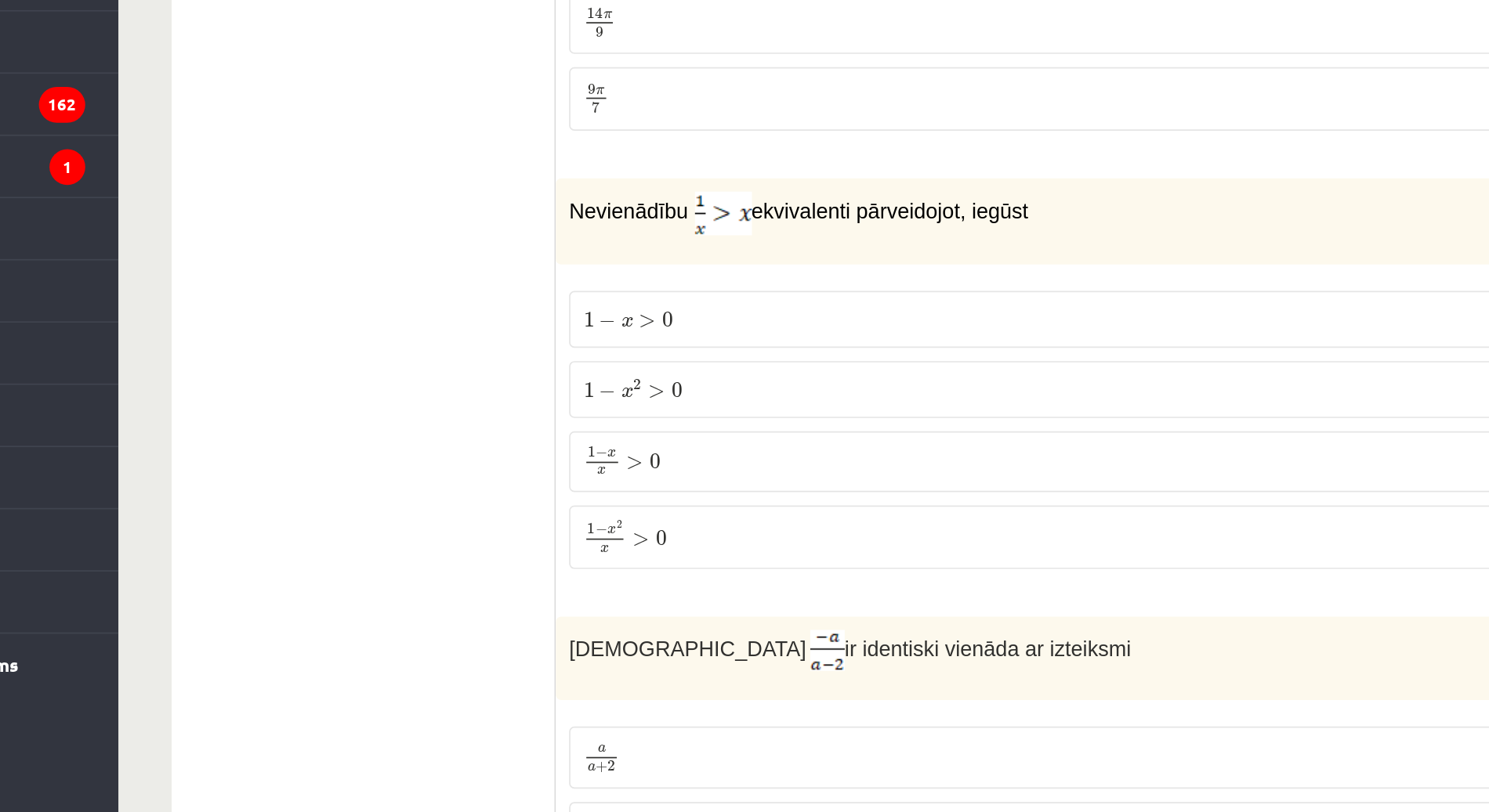
scroll to position [3005, 0]
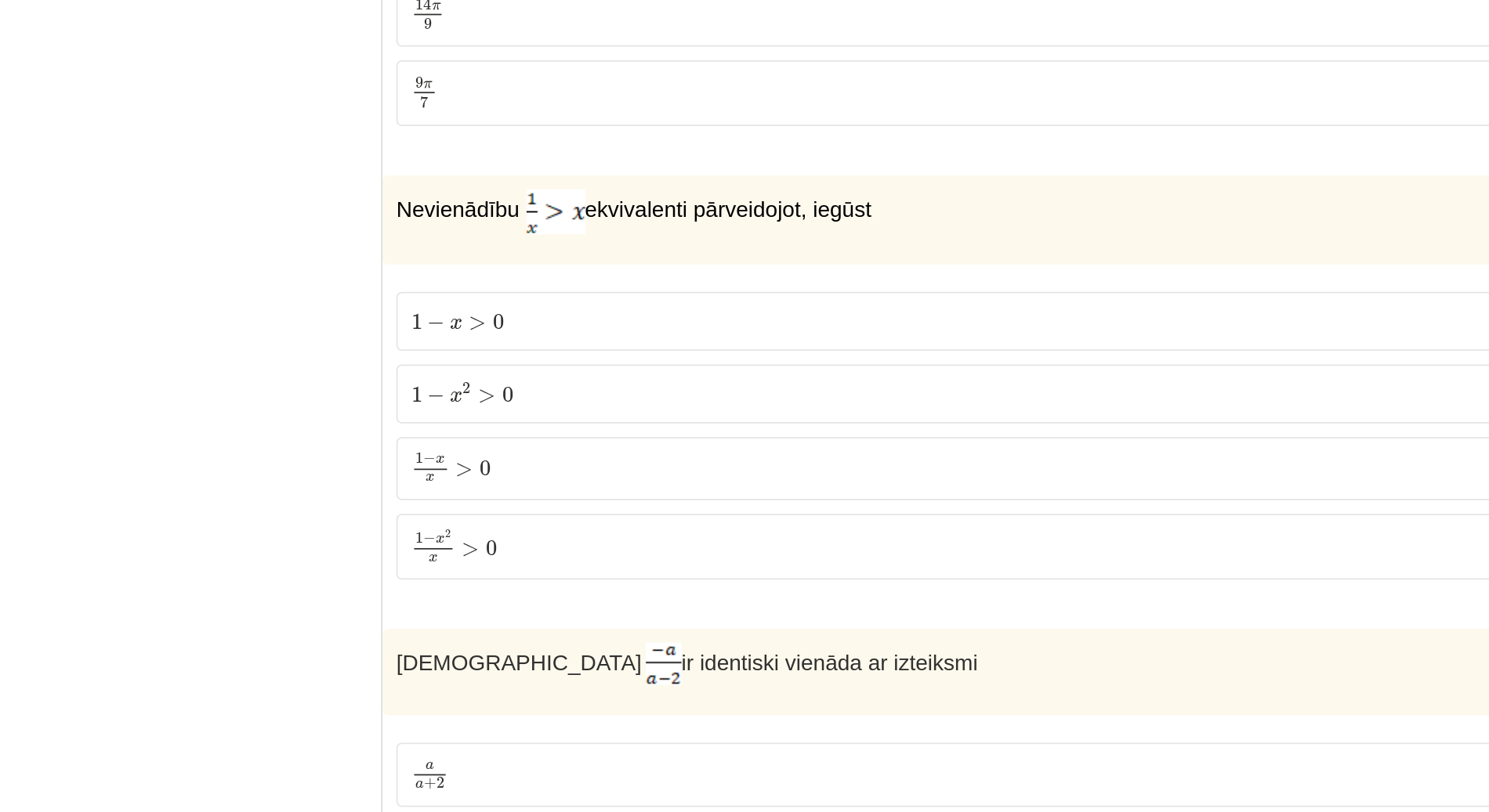
drag, startPoint x: 549, startPoint y: 402, endPoint x: 420, endPoint y: 404, distance: 129.0
click at [544, 429] on span ">" at bounding box center [544, 433] width 10 height 8
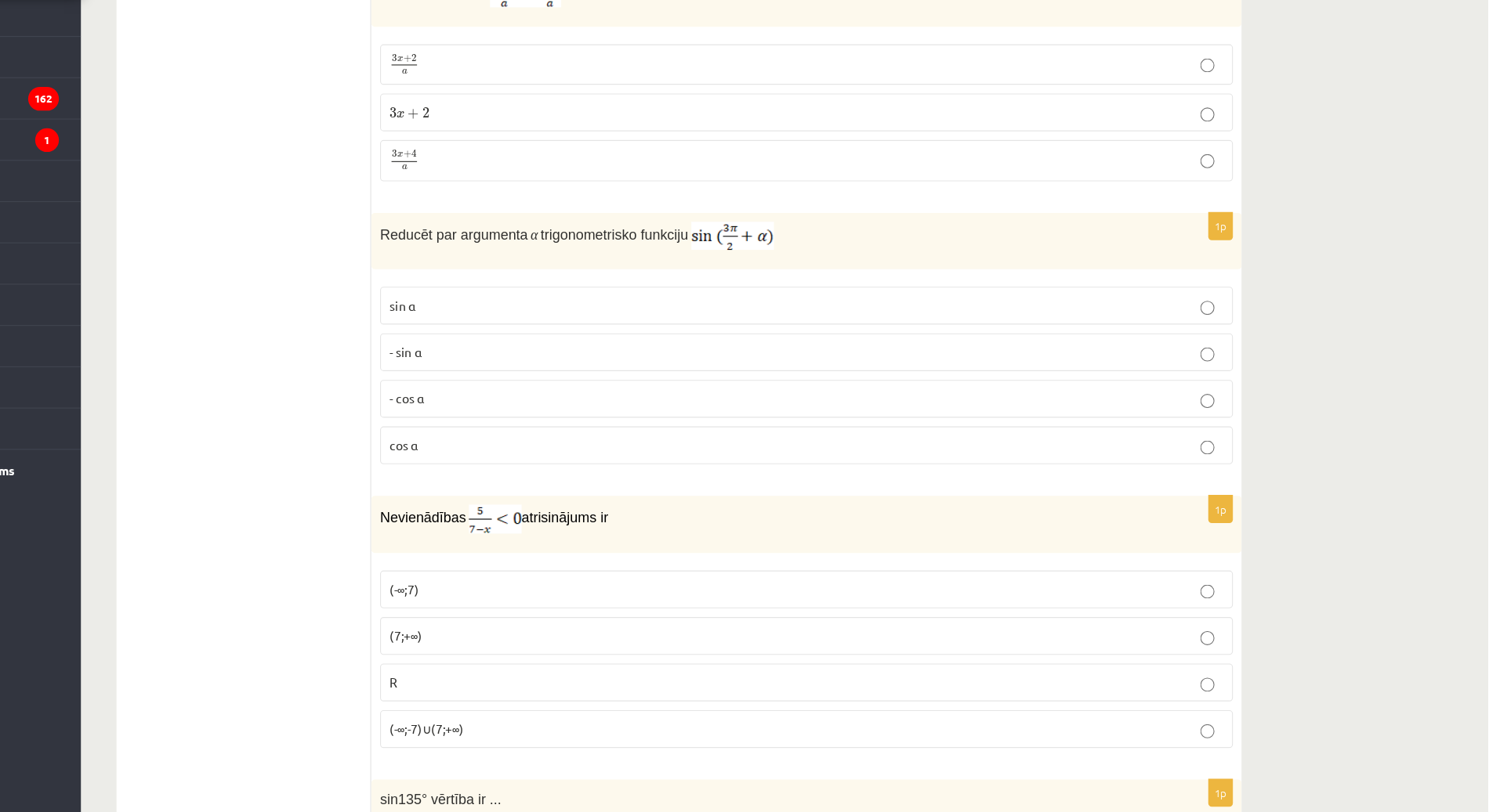
scroll to position [4974, 0]
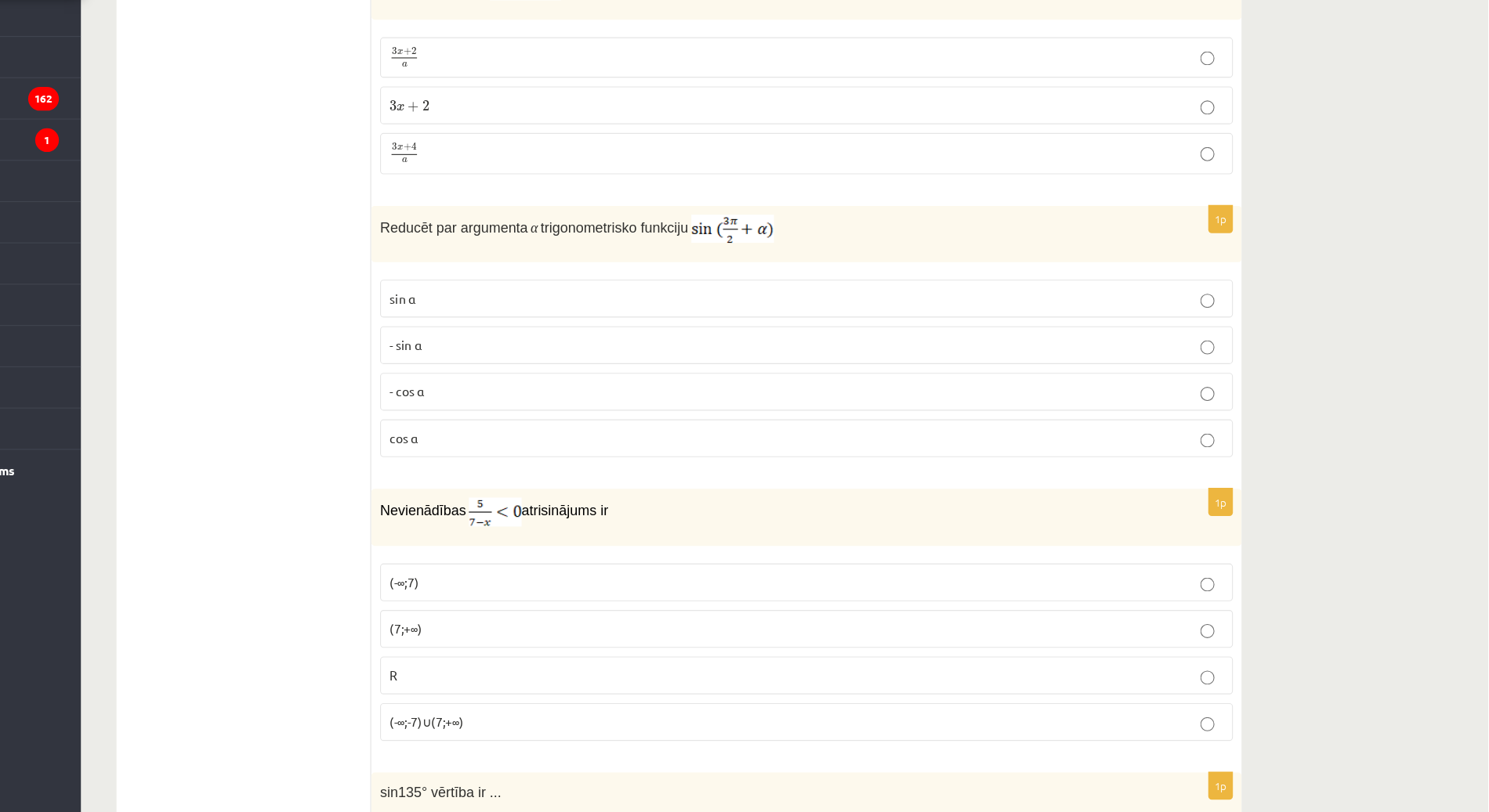
click at [1243, 428] on p "- cos ⁡α" at bounding box center [881, 436] width 743 height 16
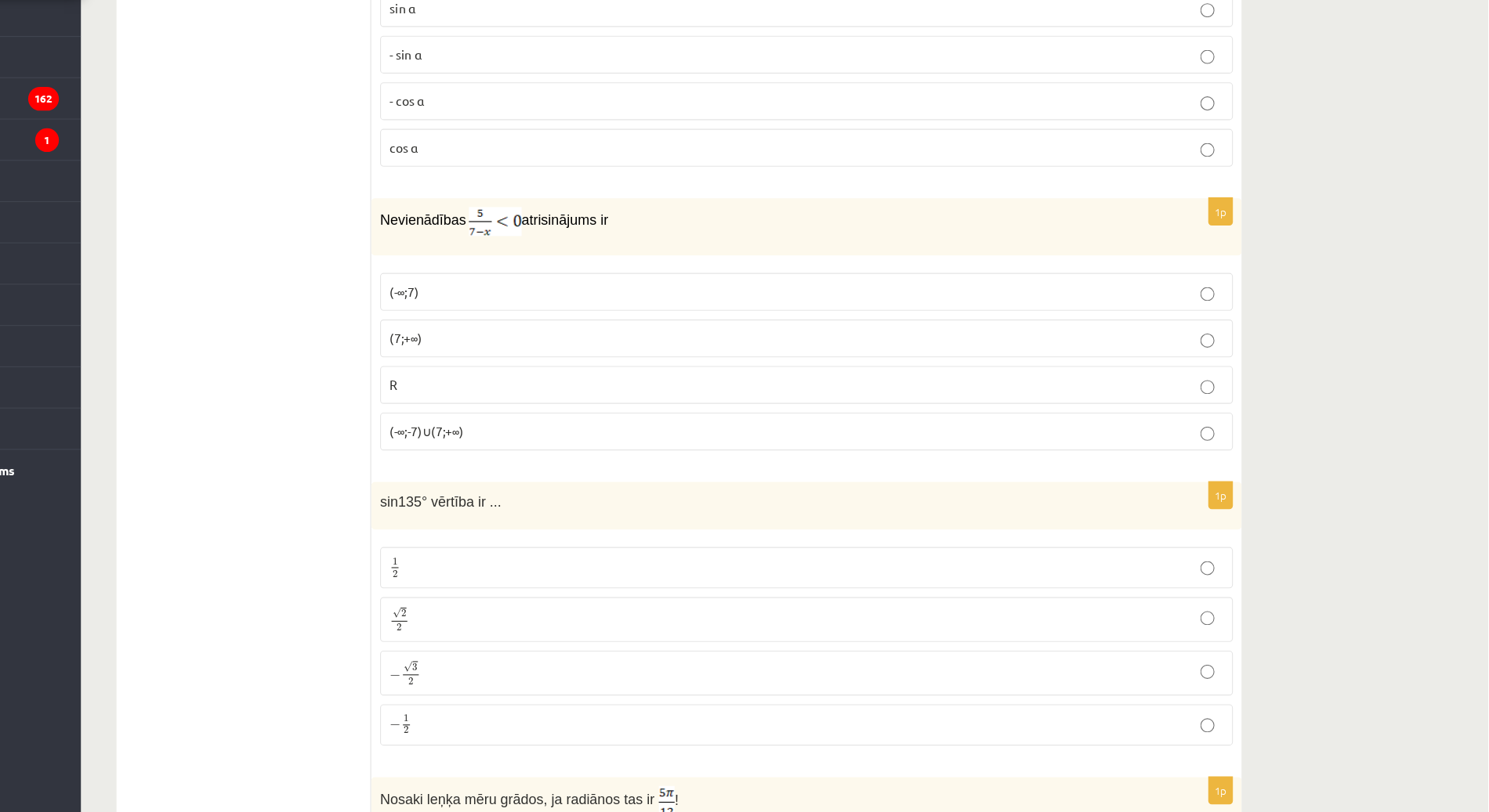
scroll to position [5235, 0]
click at [1245, 380] on p "(7;+∞)" at bounding box center [881, 388] width 743 height 16
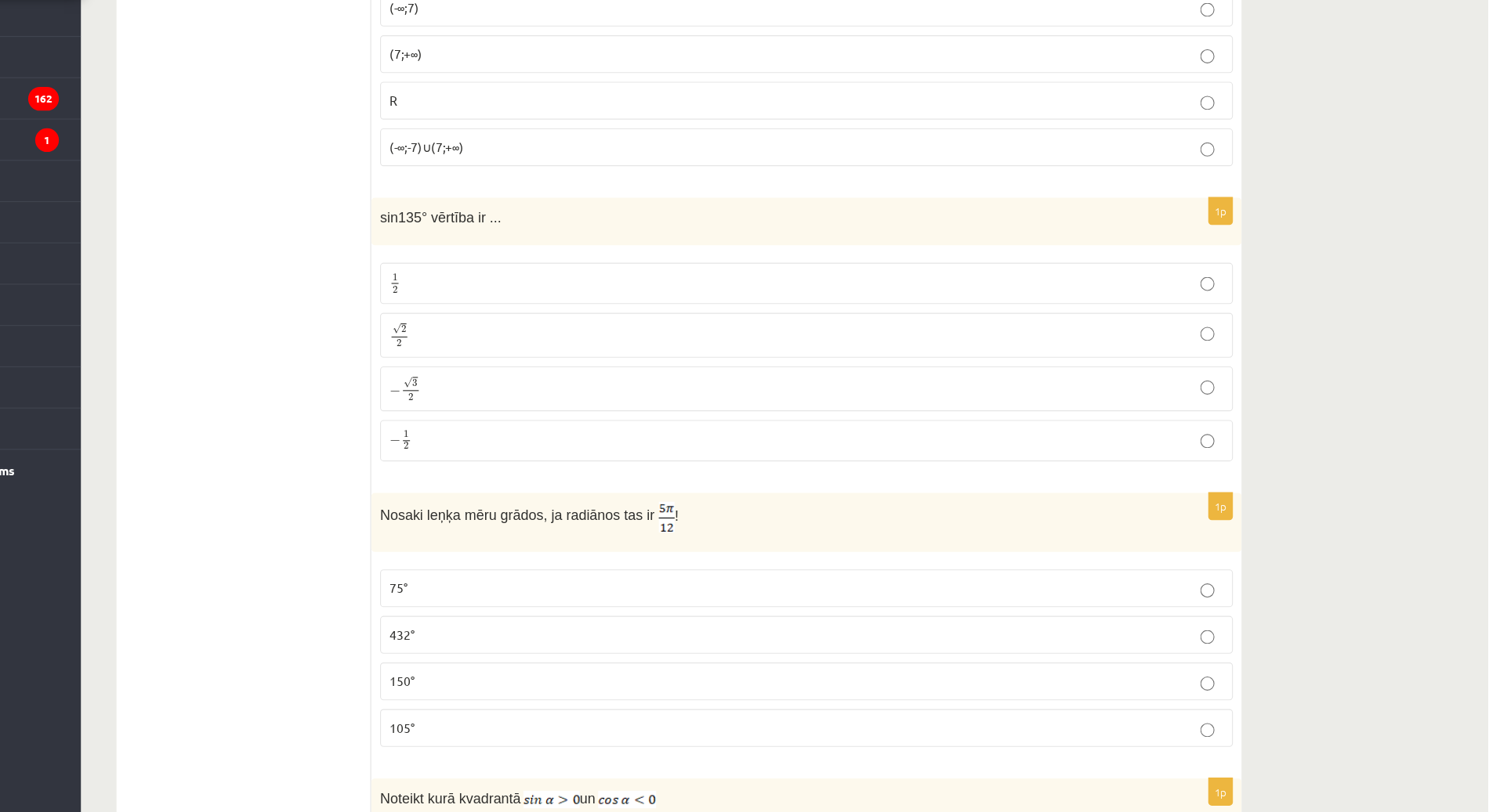
scroll to position [5491, 0]
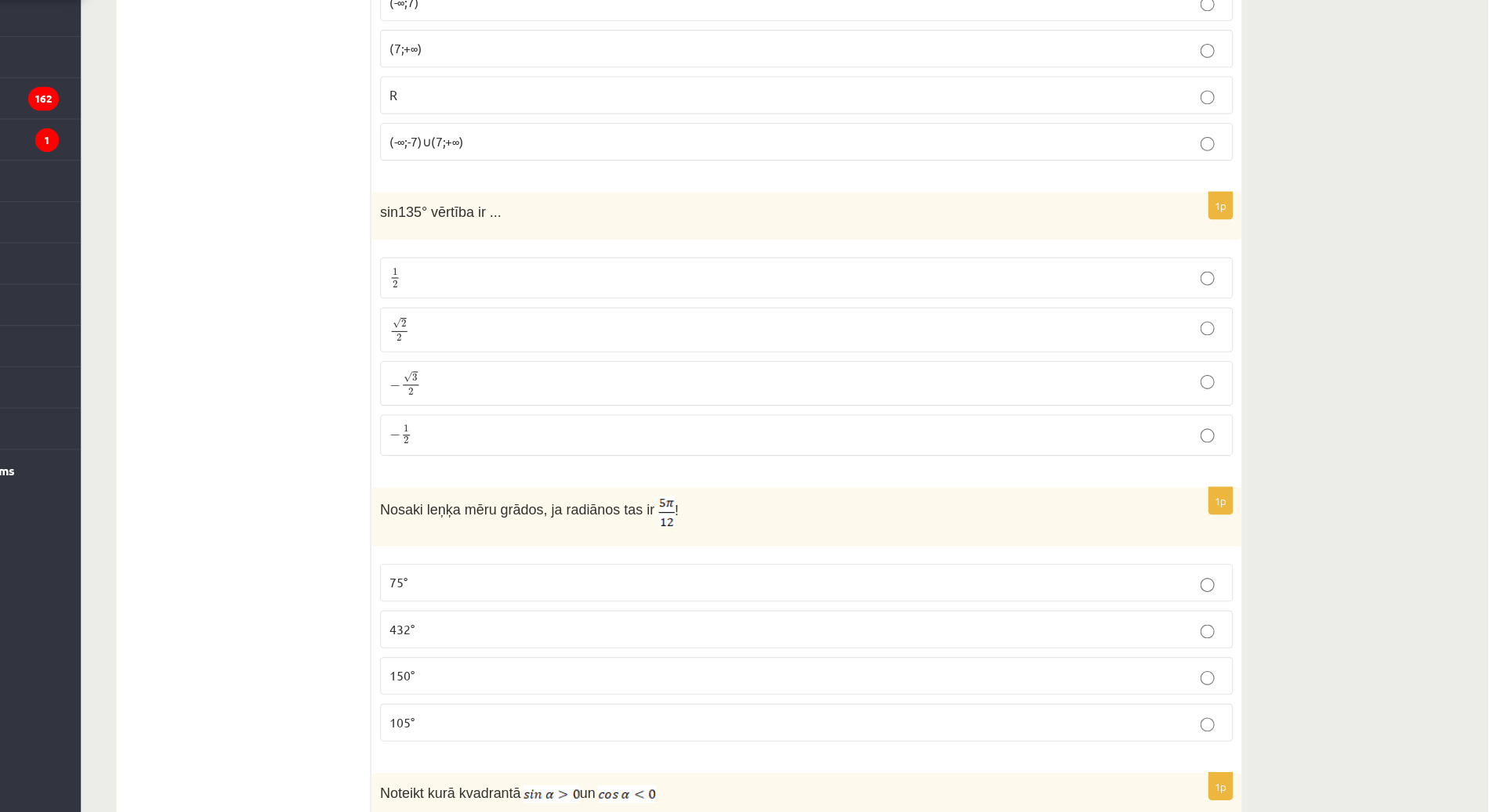
click at [1229, 371] on p "√ 2 2 2 2" at bounding box center [881, 382] width 743 height 23
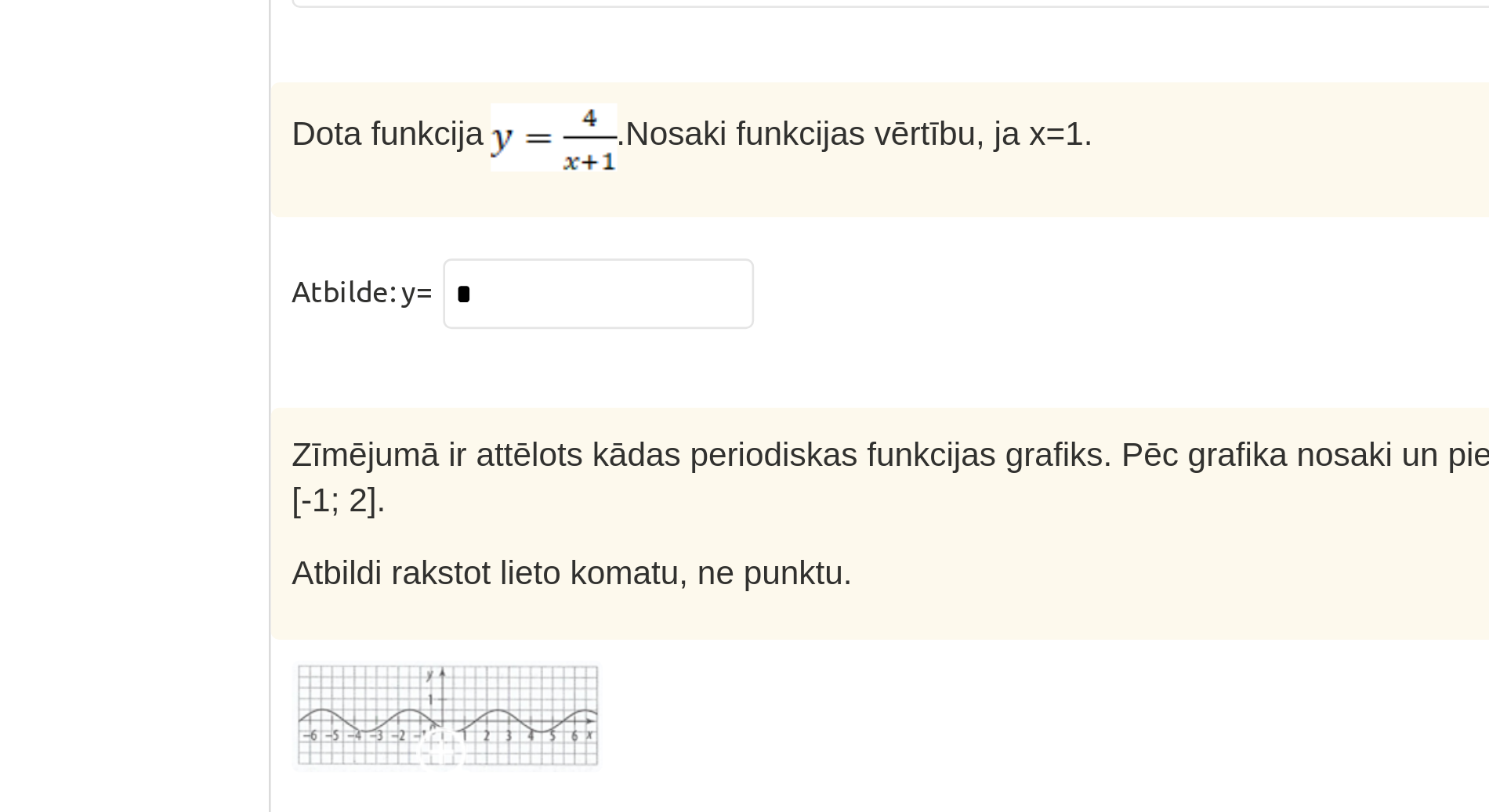
scroll to position [7370, 0]
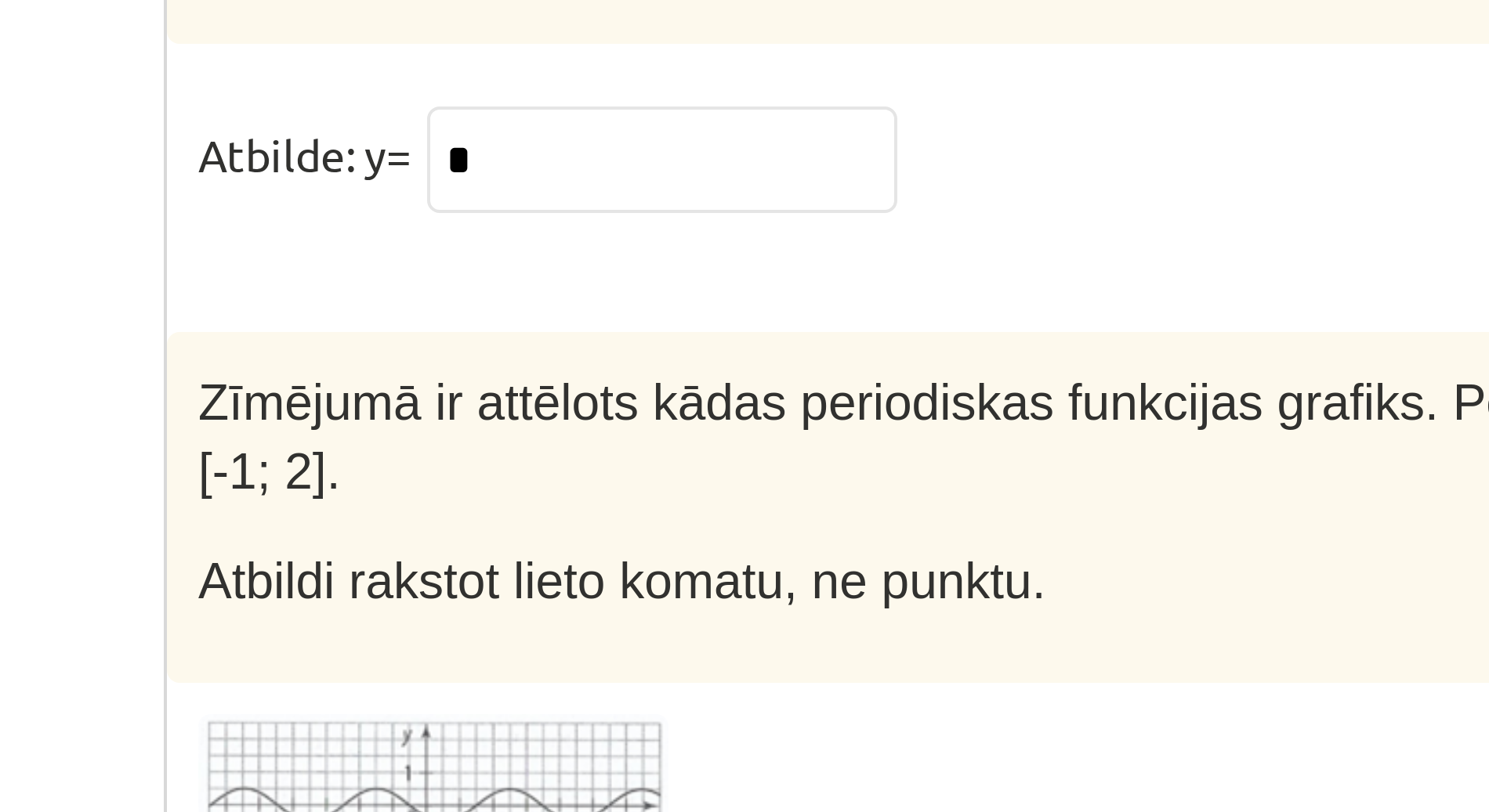
click at [598, 681] on input "text" at bounding box center [618, 694] width 118 height 27
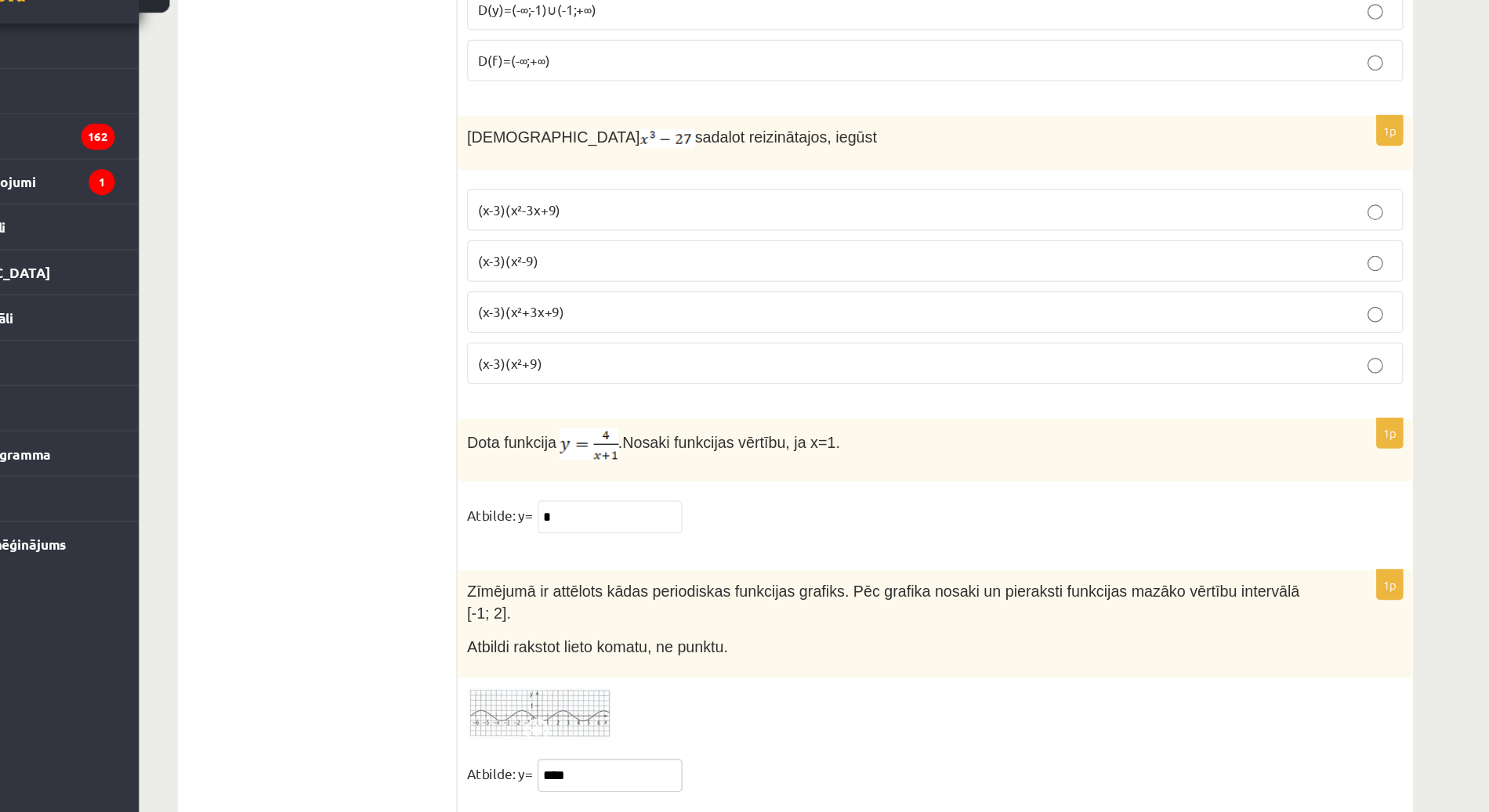
type input "****"
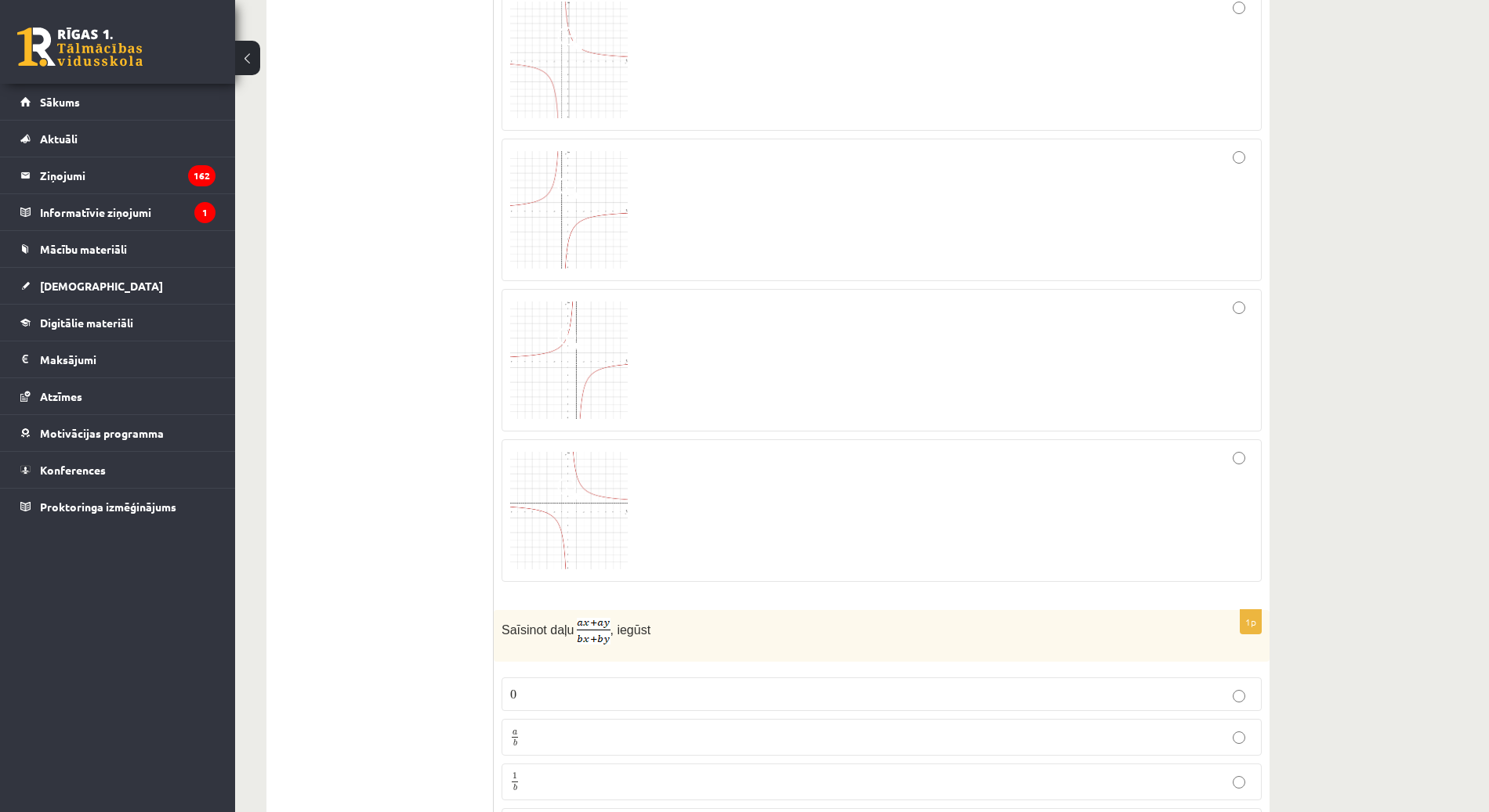
scroll to position [0, 0]
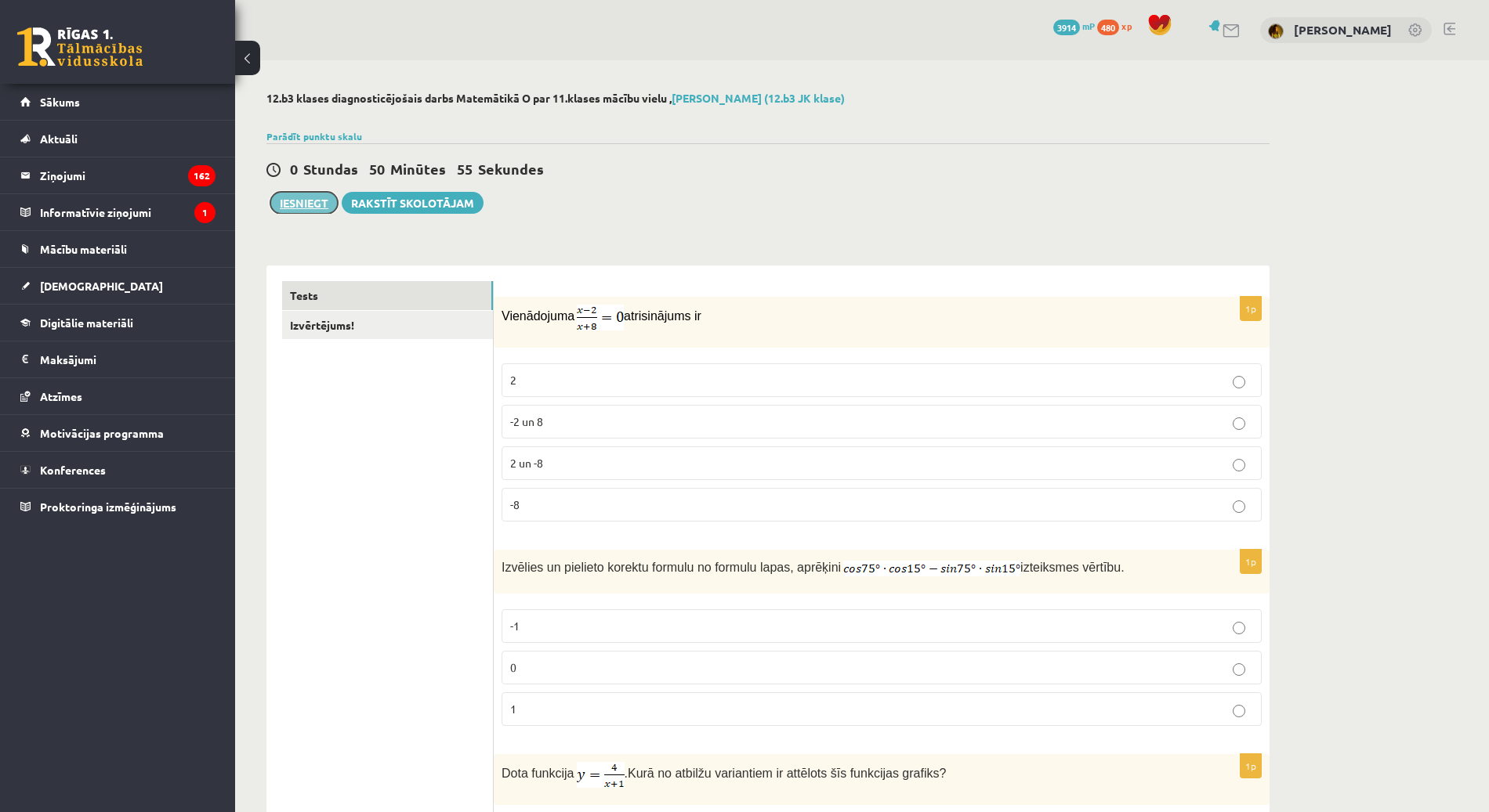
click at [311, 198] on button "Iesniegt" at bounding box center [304, 202] width 68 height 22
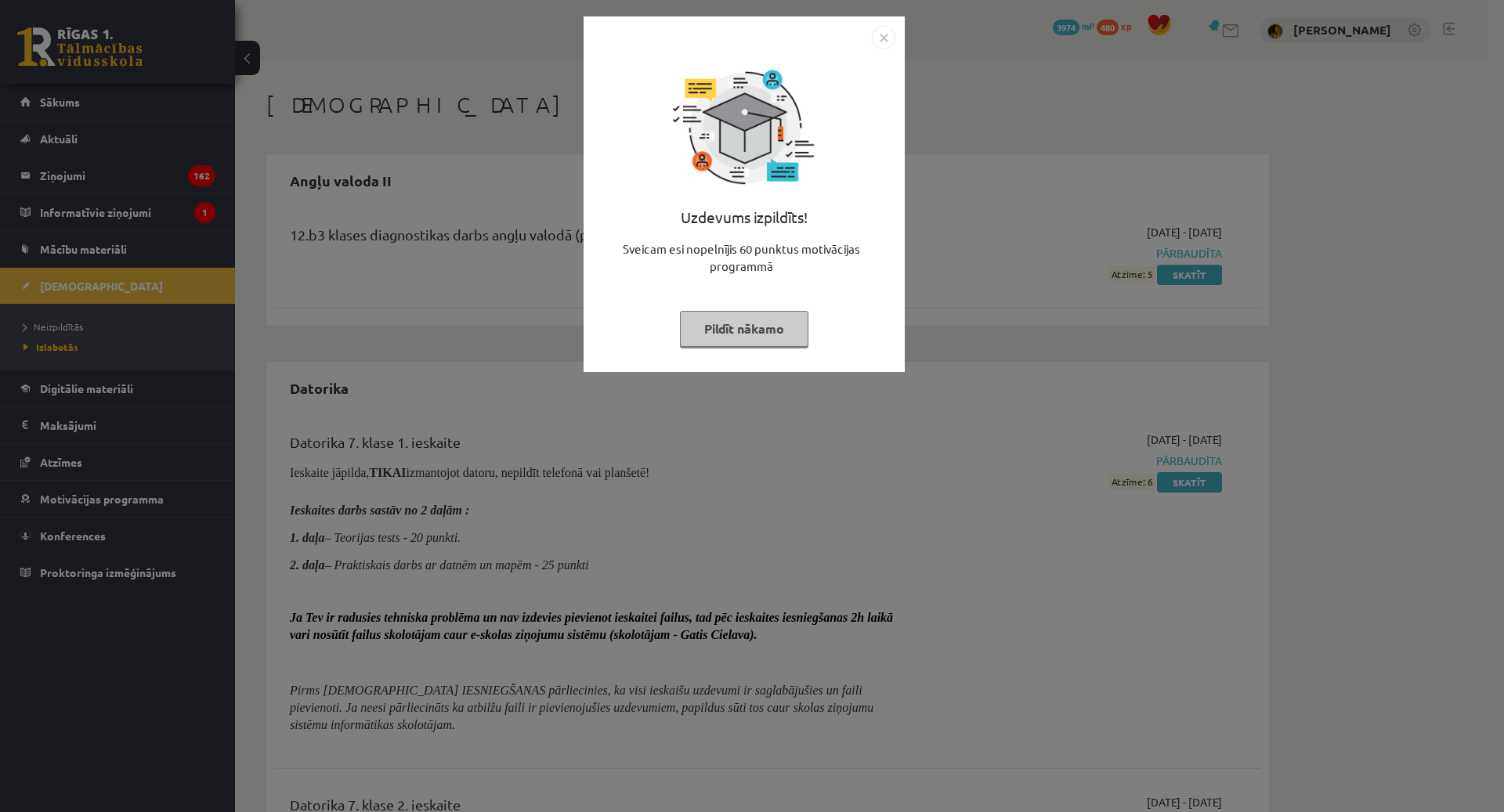
click at [885, 40] on img "Close" at bounding box center [883, 37] width 23 height 23
